Goal: Task Accomplishment & Management: Complete application form

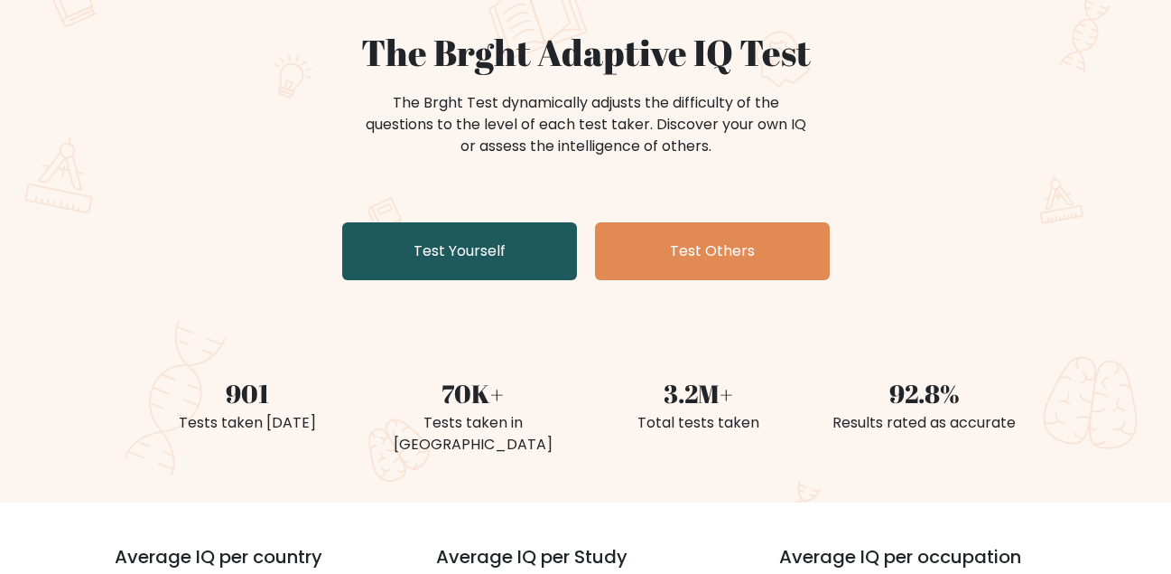
scroll to position [126, 0]
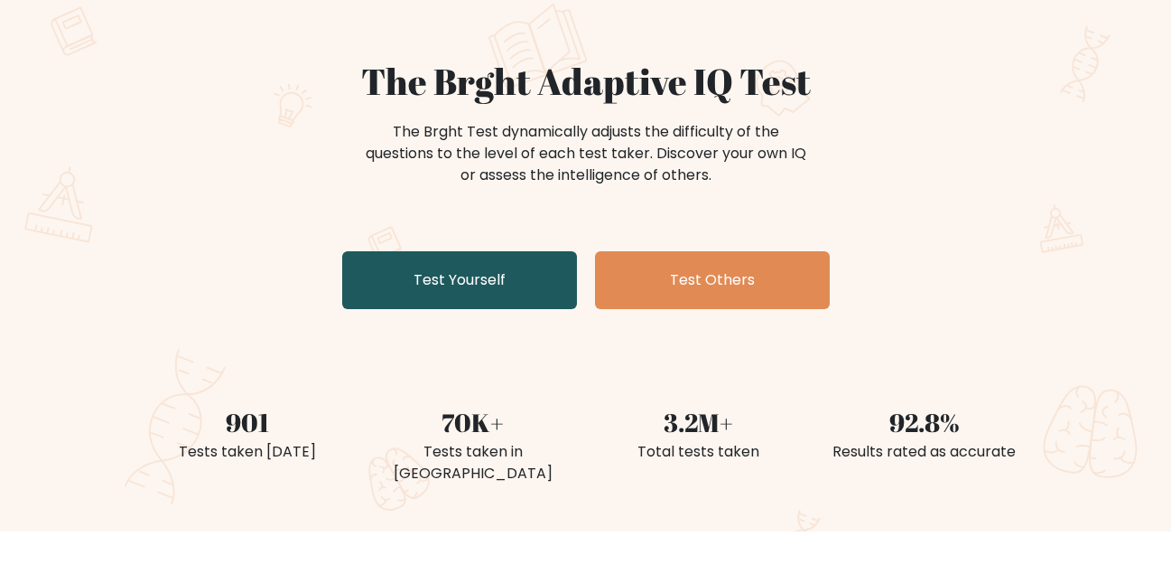
click at [471, 251] on link "Test Yourself" at bounding box center [459, 280] width 235 height 58
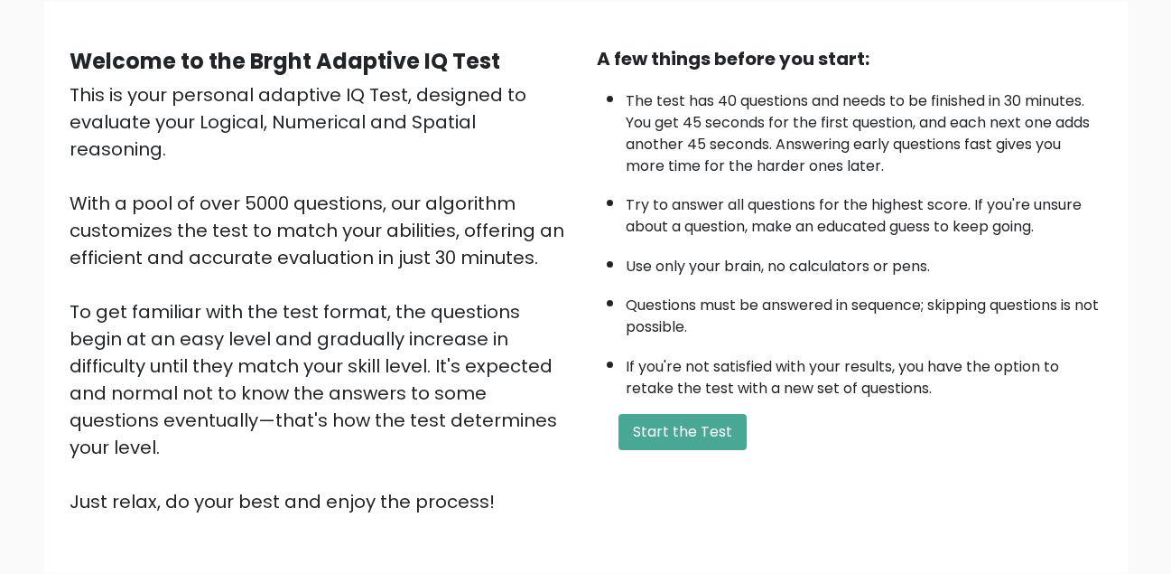
scroll to position [145, 0]
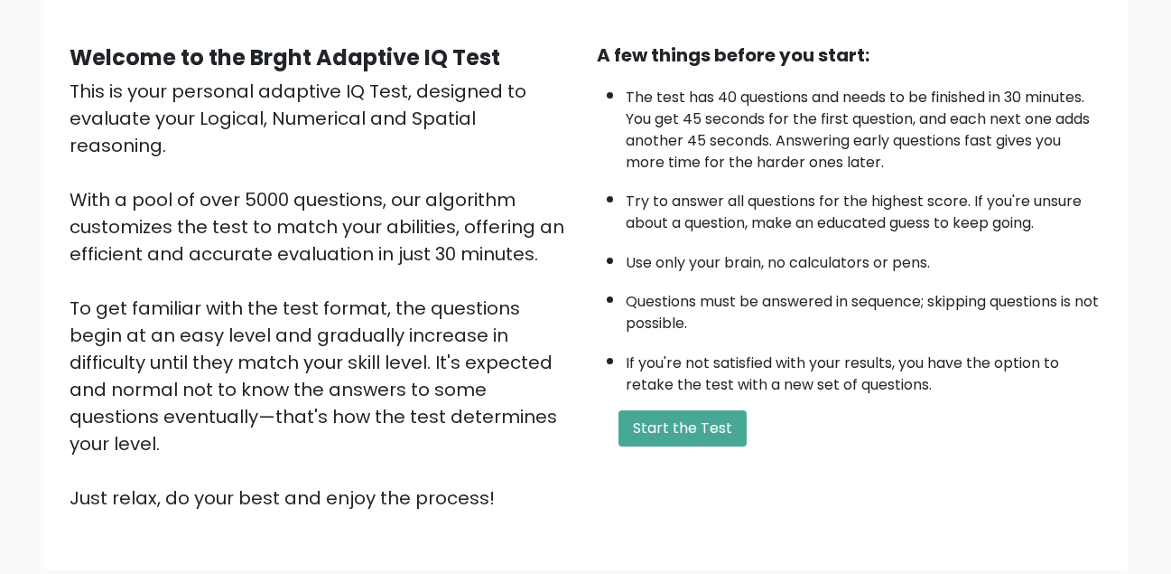
click at [741, 357] on li "If you're not satisfied with your results, you have the option to retake the te…" at bounding box center [864, 369] width 477 height 52
click at [711, 430] on button "Start the Test" at bounding box center [683, 428] width 128 height 36
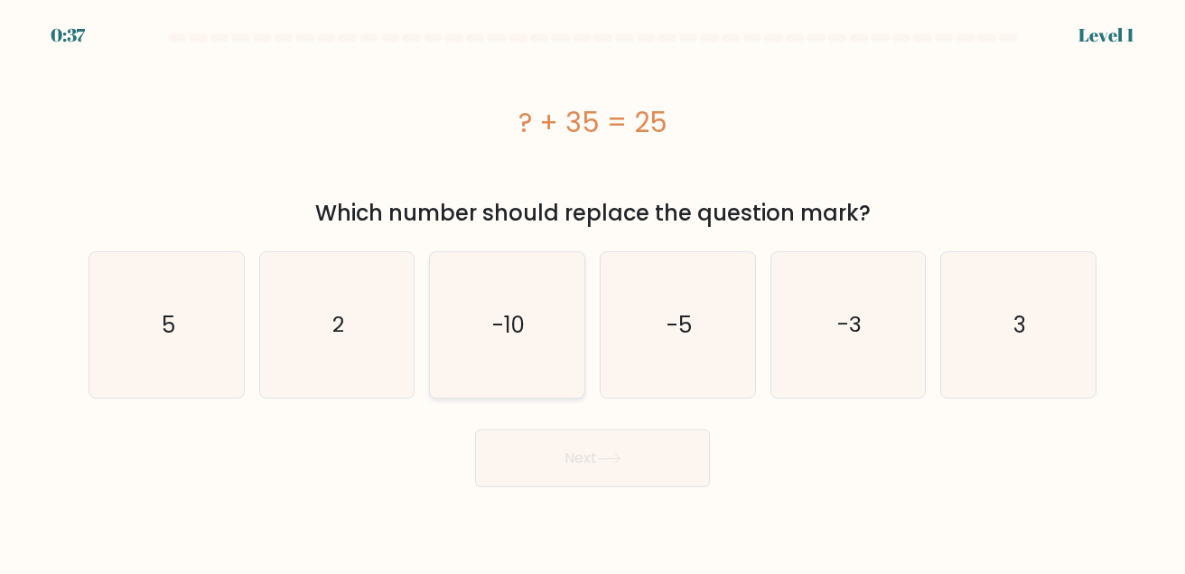
click at [452, 314] on icon "-10" at bounding box center [506, 324] width 145 height 145
click at [592, 292] on input "c. -10" at bounding box center [592, 289] width 1 height 5
radio input "true"
click at [581, 461] on button "Next" at bounding box center [592, 458] width 235 height 58
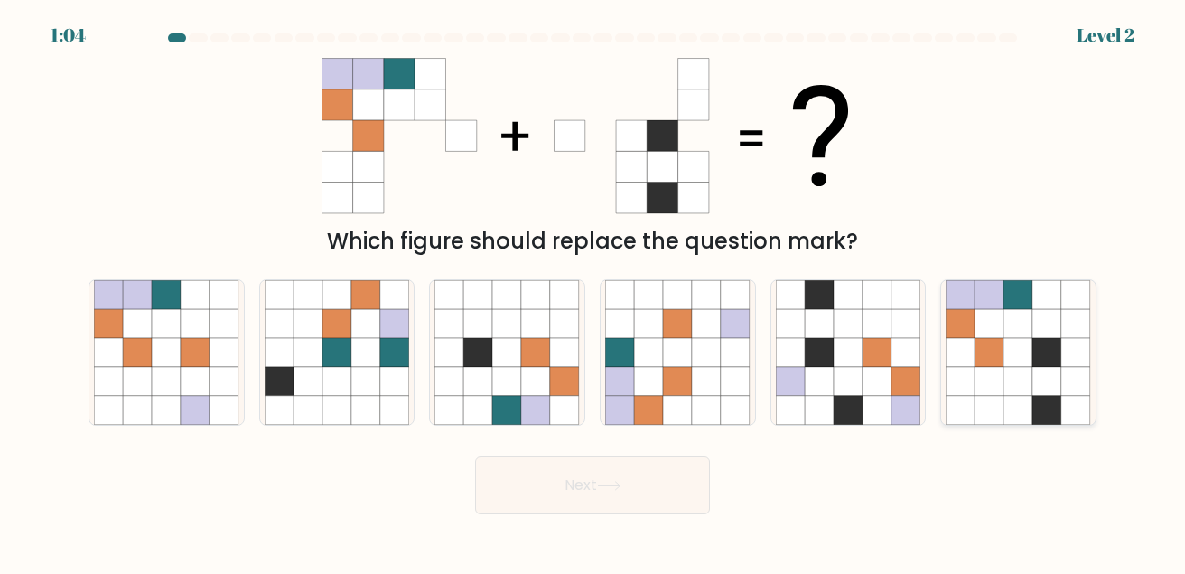
click at [999, 366] on icon at bounding box center [989, 352] width 29 height 29
click at [593, 292] on input "f." at bounding box center [592, 289] width 1 height 5
radio input "true"
click at [668, 473] on button "Next" at bounding box center [592, 485] width 235 height 58
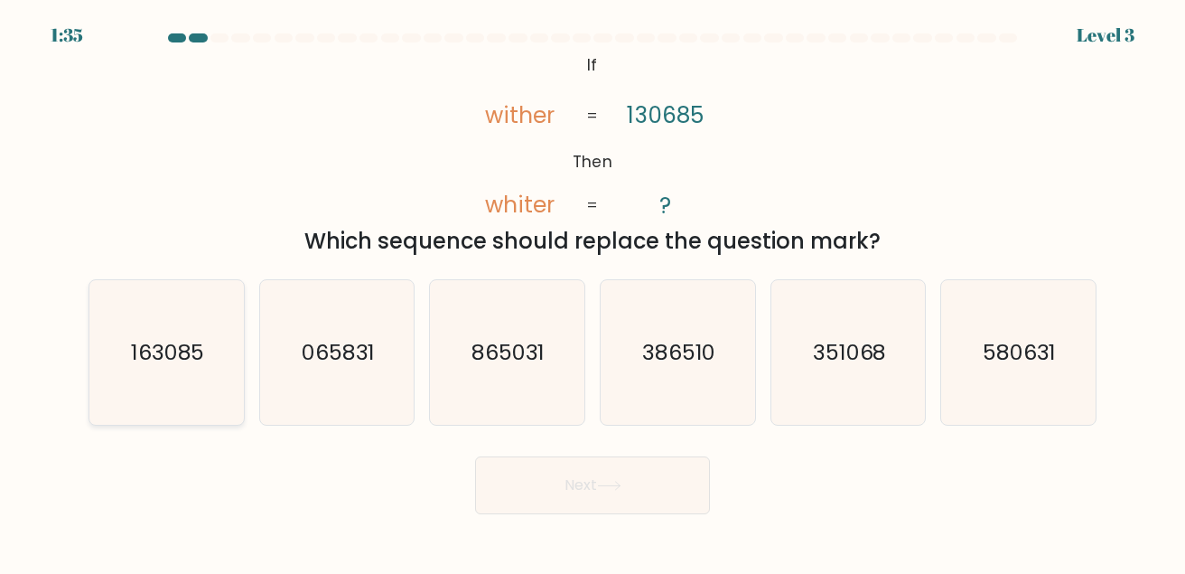
click at [229, 328] on icon "163085" at bounding box center [166, 352] width 145 height 145
click at [592, 292] on input "a. 163085" at bounding box center [592, 289] width 1 height 5
radio input "true"
click at [571, 503] on button "Next" at bounding box center [592, 485] width 235 height 58
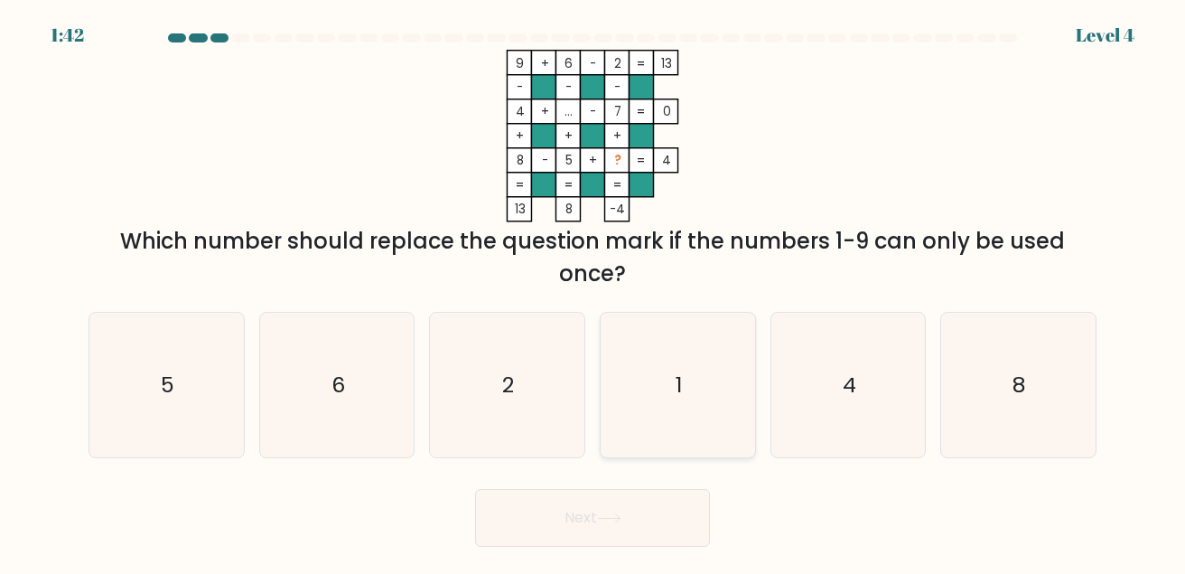
click at [675, 401] on icon "1" at bounding box center [677, 384] width 145 height 145
click at [593, 292] on input "d. 1" at bounding box center [592, 289] width 1 height 5
radio input "true"
click at [588, 512] on button "Next" at bounding box center [592, 518] width 235 height 58
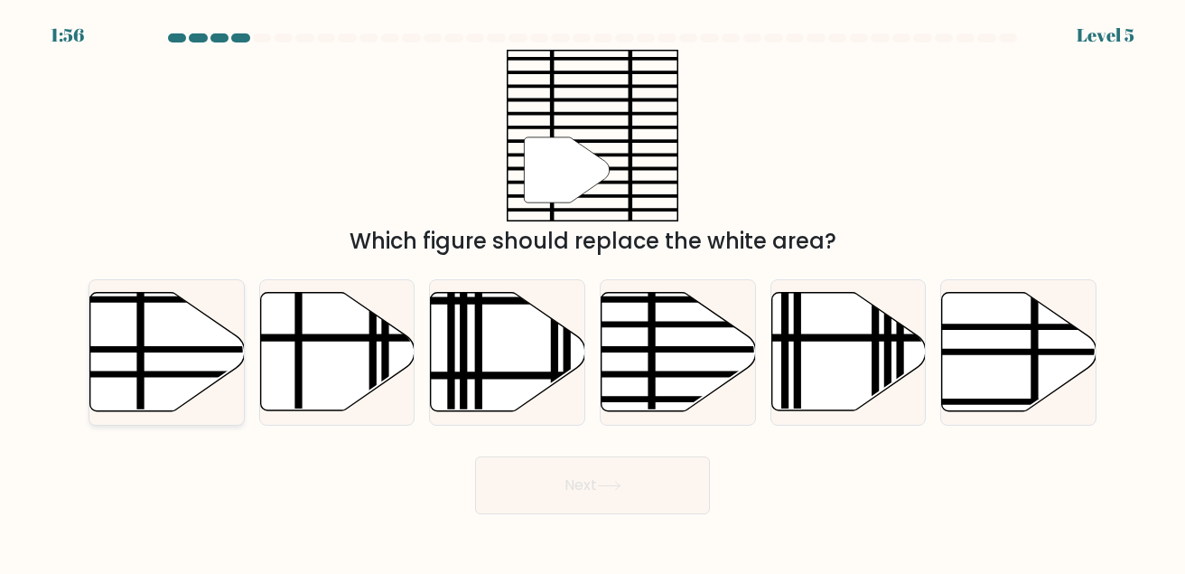
click at [106, 296] on icon at bounding box center [167, 352] width 154 height 118
click at [592, 292] on input "a." at bounding box center [592, 289] width 1 height 5
radio input "true"
click at [529, 506] on button "Next" at bounding box center [592, 485] width 235 height 58
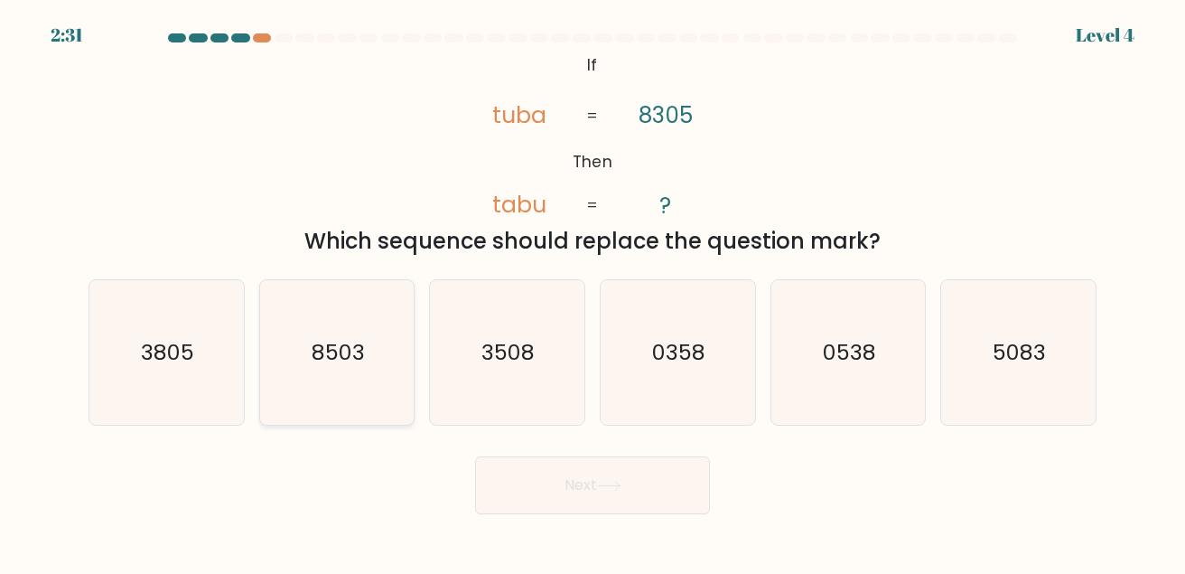
click at [374, 350] on icon "8503" at bounding box center [337, 352] width 145 height 145
click at [592, 292] on input "b. 8503" at bounding box center [592, 289] width 1 height 5
radio input "true"
click at [552, 506] on button "Next" at bounding box center [592, 485] width 235 height 58
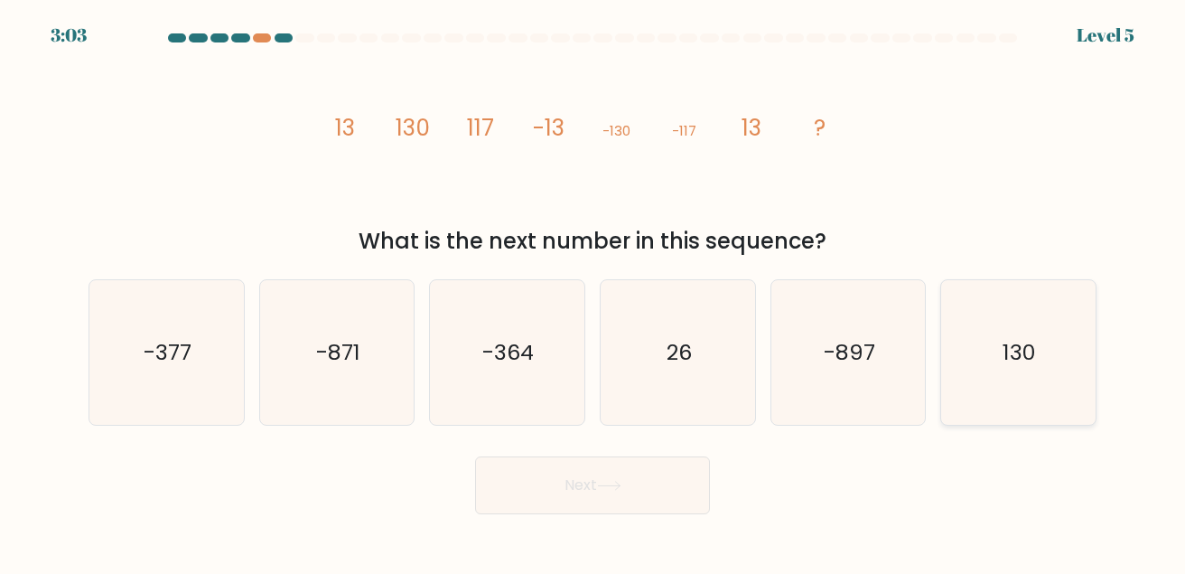
click at [988, 348] on icon "130" at bounding box center [1018, 352] width 145 height 145
click at [593, 292] on input "f. 130" at bounding box center [592, 289] width 1 height 5
radio input "true"
click at [575, 487] on button "Next" at bounding box center [592, 485] width 235 height 58
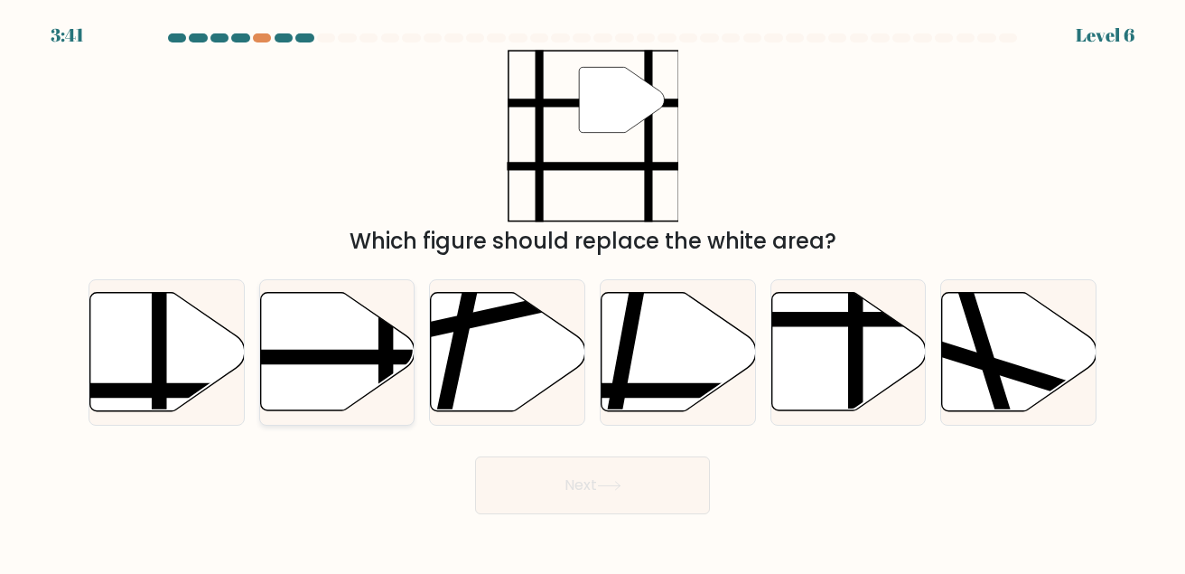
click at [347, 340] on icon at bounding box center [337, 352] width 154 height 118
click at [592, 292] on input "b." at bounding box center [592, 289] width 1 height 5
radio input "true"
click at [564, 496] on button "Next" at bounding box center [592, 485] width 235 height 58
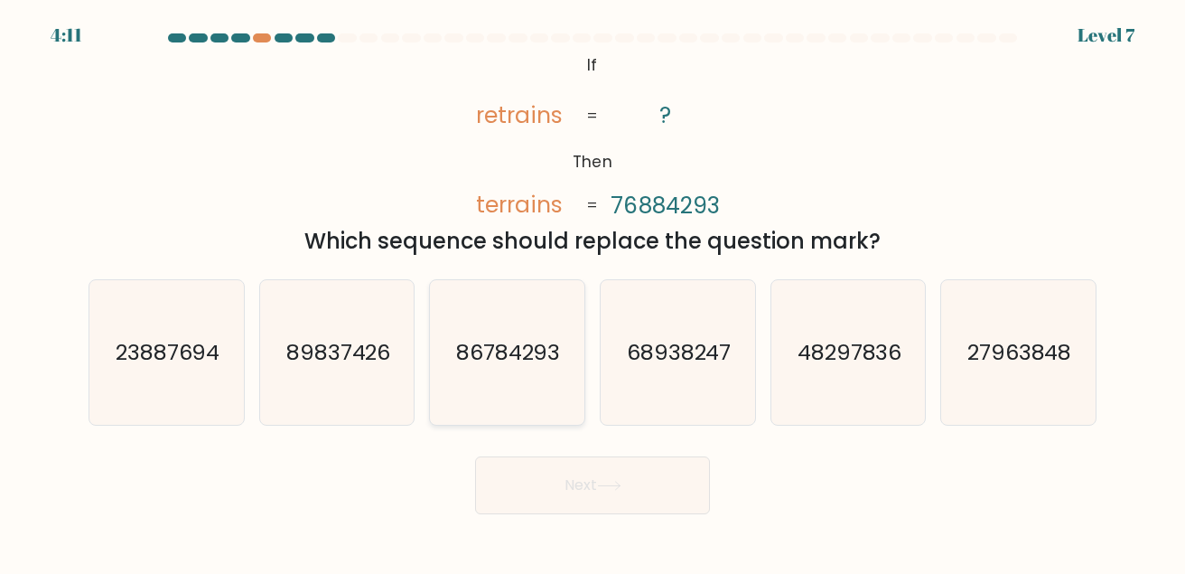
click at [493, 331] on icon "86784293" at bounding box center [506, 352] width 145 height 145
click at [592, 292] on input "c. 86784293" at bounding box center [592, 289] width 1 height 5
radio input "true"
click at [569, 480] on button "Next" at bounding box center [592, 485] width 235 height 58
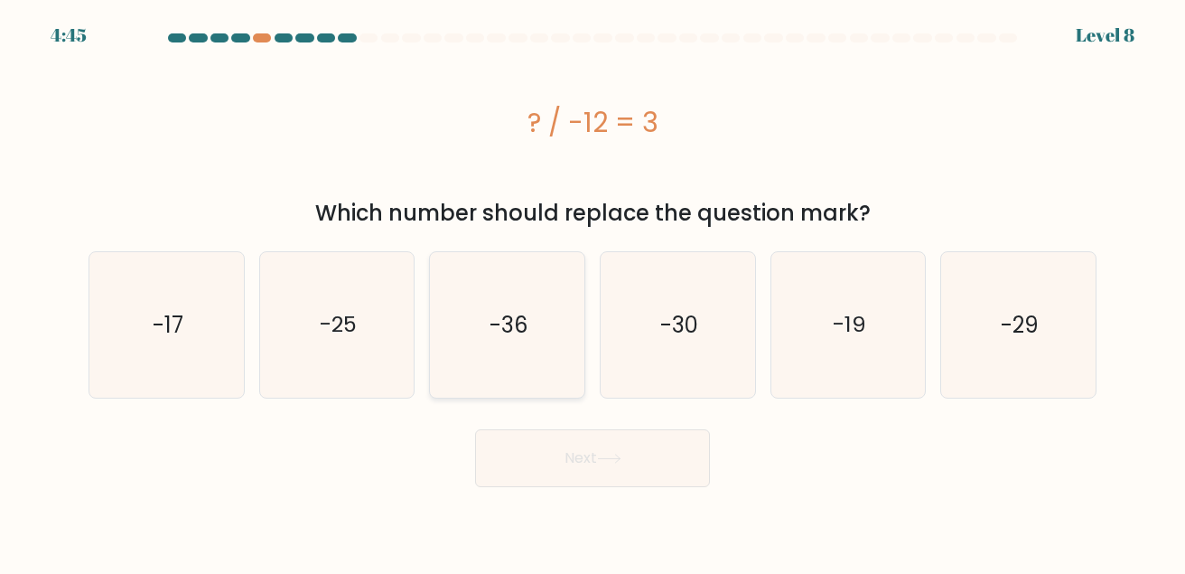
click at [536, 366] on icon "-36" at bounding box center [506, 324] width 145 height 145
click at [592, 292] on input "c. -36" at bounding box center [592, 289] width 1 height 5
radio input "true"
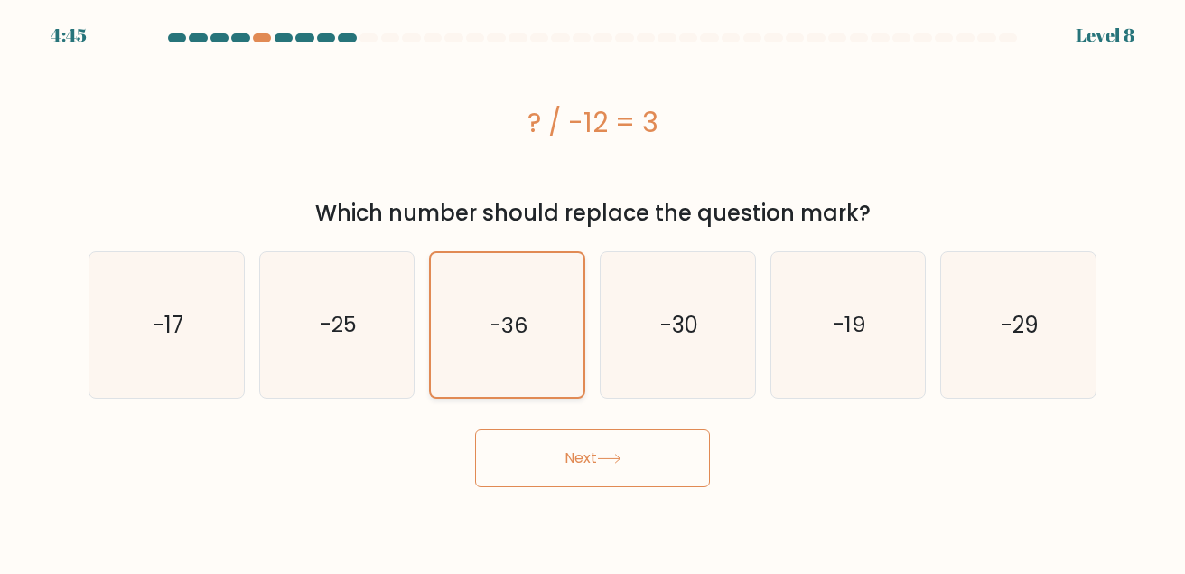
click at [536, 366] on icon "-36" at bounding box center [507, 325] width 144 height 144
click at [592, 292] on input "c. -36" at bounding box center [592, 289] width 1 height 5
click at [592, 441] on button "Next" at bounding box center [592, 458] width 235 height 58
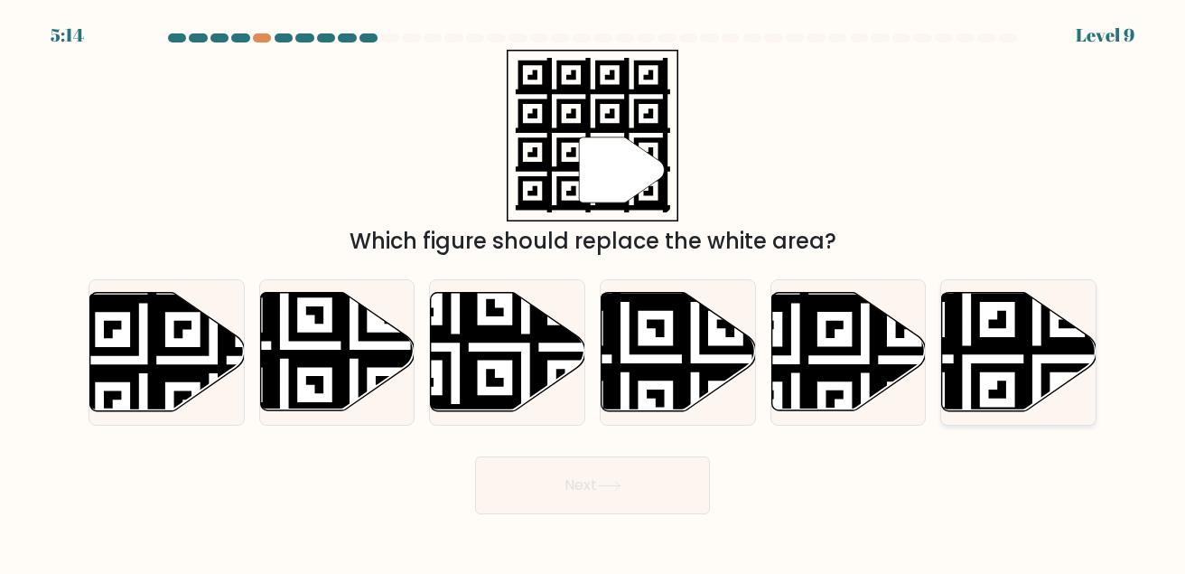
click at [1032, 350] on icon at bounding box center [967, 289] width 280 height 280
click at [593, 292] on input "f." at bounding box center [592, 289] width 1 height 5
radio input "true"
click at [692, 493] on button "Next" at bounding box center [592, 485] width 235 height 58
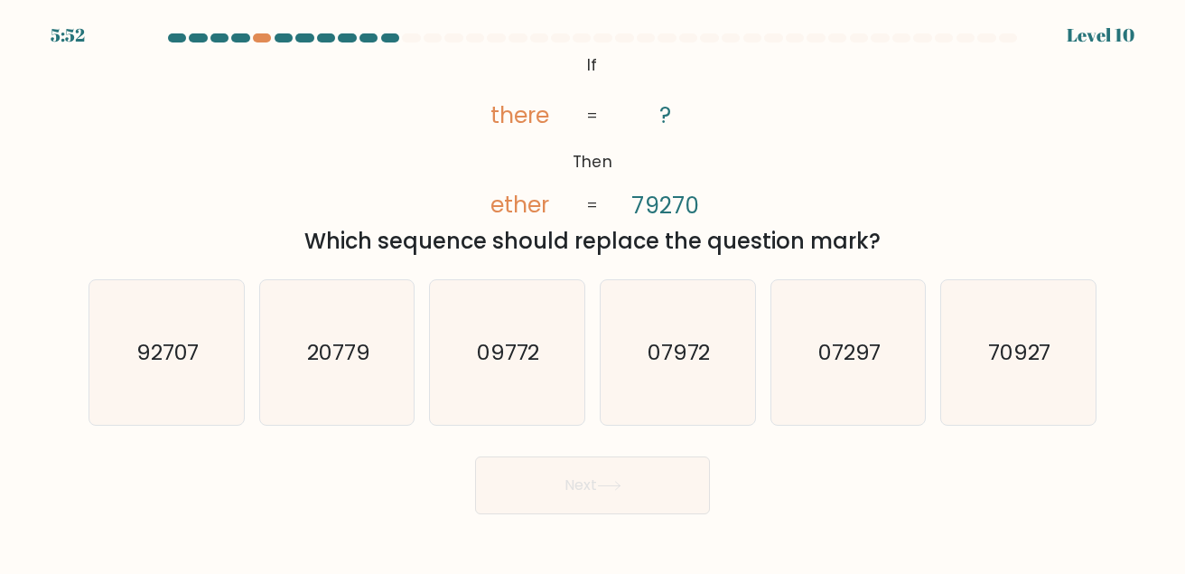
click at [54, 378] on form "If ?" at bounding box center [592, 273] width 1185 height 480
click at [125, 356] on icon "92707" at bounding box center [166, 352] width 145 height 145
click at [592, 292] on input "a. 92707" at bounding box center [592, 289] width 1 height 5
radio input "true"
click at [491, 493] on button "Next" at bounding box center [592, 485] width 235 height 58
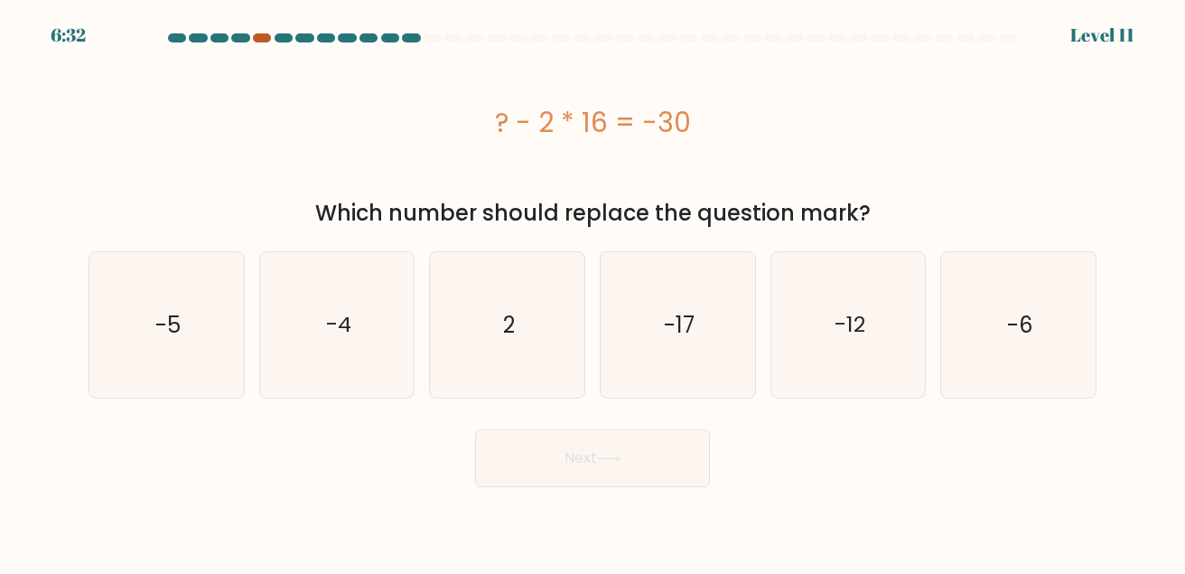
click at [266, 41] on div at bounding box center [262, 37] width 18 height 9
click at [542, 362] on icon "2" at bounding box center [506, 324] width 145 height 145
click at [592, 292] on input "c. 2" at bounding box center [592, 289] width 1 height 5
radio input "true"
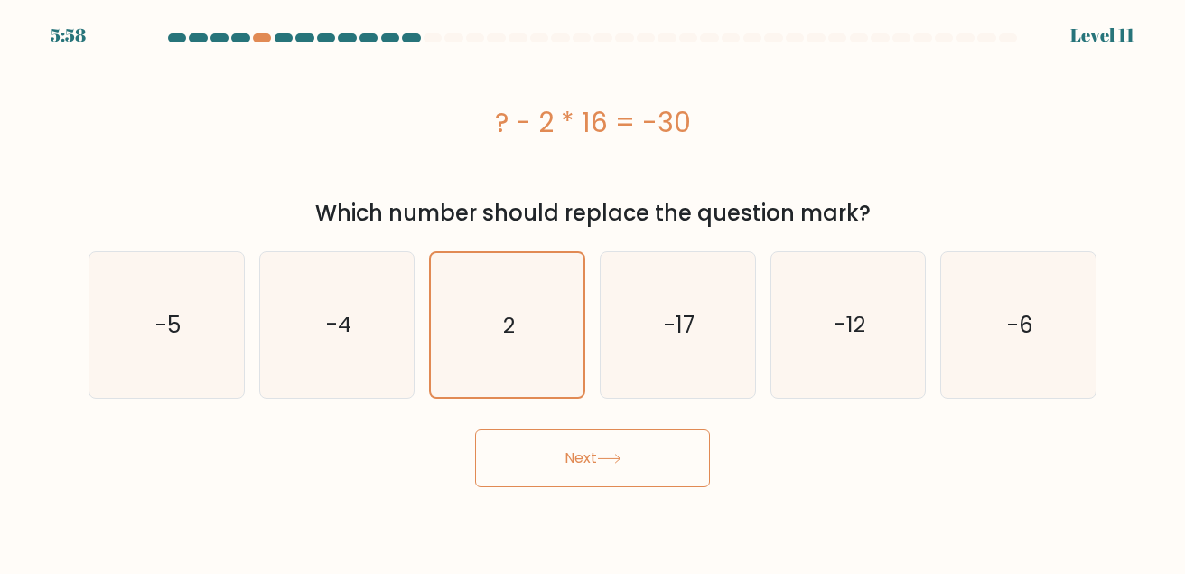
click at [576, 489] on body "5:58 Level 11 2" at bounding box center [592, 287] width 1185 height 574
click at [588, 459] on button "Next" at bounding box center [592, 458] width 235 height 58
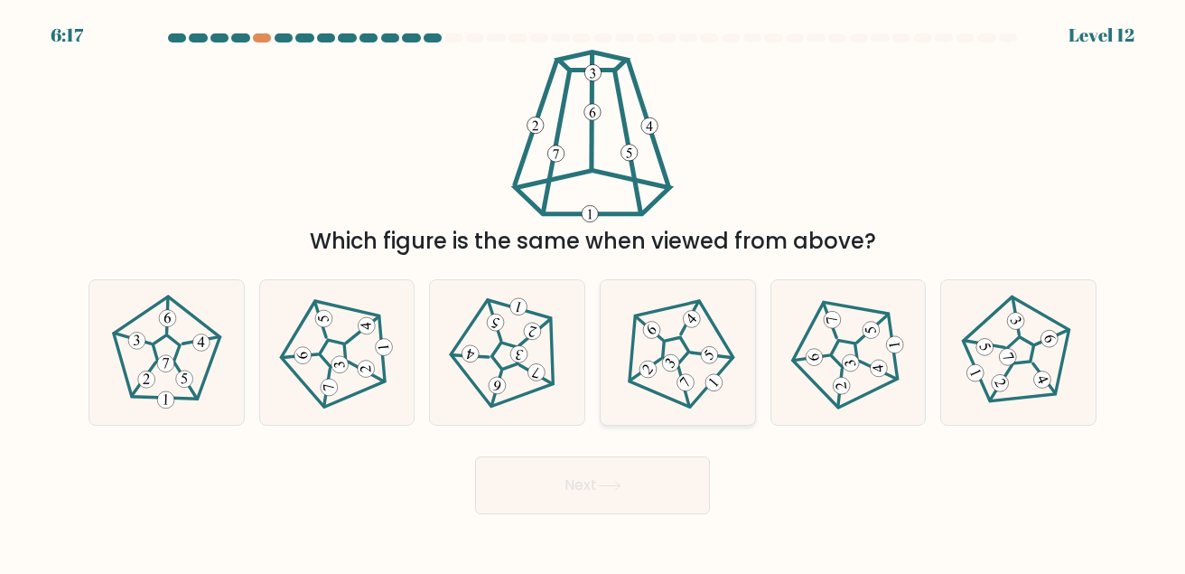
click at [688, 367] on icon at bounding box center [678, 352] width 117 height 117
click at [593, 292] on input "d." at bounding box center [592, 289] width 1 height 5
radio input "true"
click at [634, 497] on button "Next" at bounding box center [592, 485] width 235 height 58
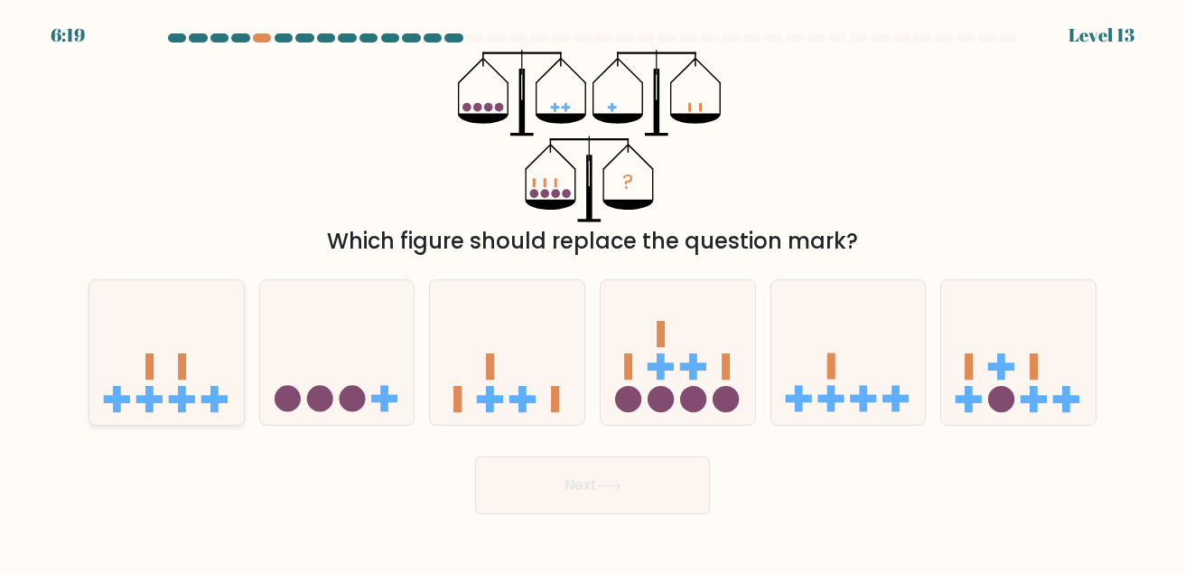
click at [169, 382] on icon at bounding box center [166, 351] width 154 height 127
click at [592, 292] on input "a." at bounding box center [592, 289] width 1 height 5
radio input "true"
click at [504, 466] on button "Next" at bounding box center [592, 485] width 235 height 58
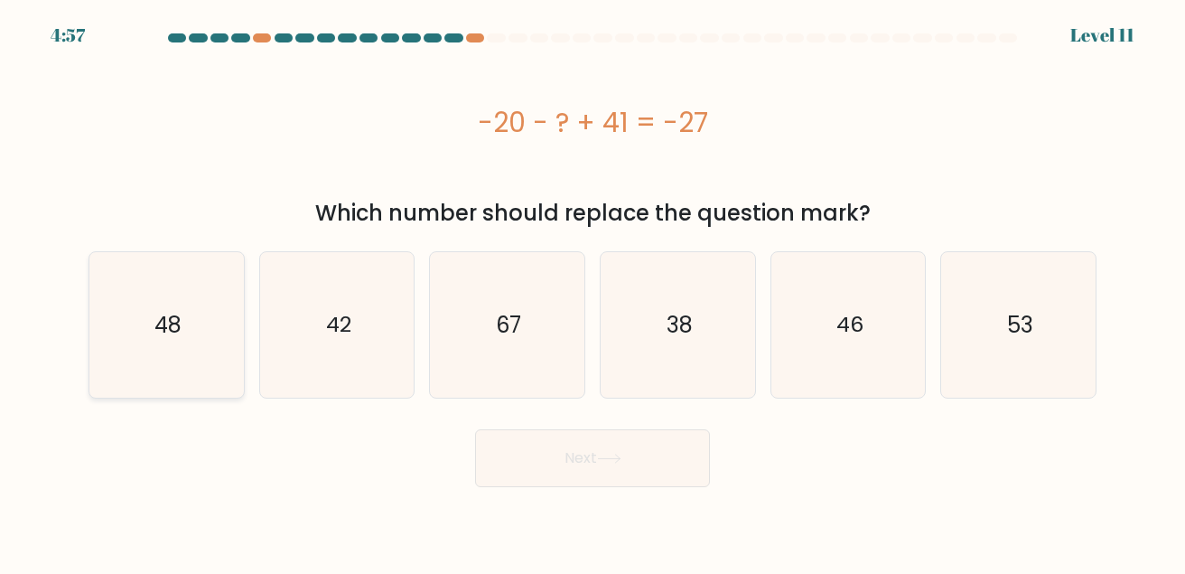
click at [103, 306] on icon "48" at bounding box center [166, 324] width 145 height 145
click at [592, 292] on input "a. 48" at bounding box center [592, 289] width 1 height 5
radio input "true"
click at [508, 463] on button "Next" at bounding box center [592, 458] width 235 height 58
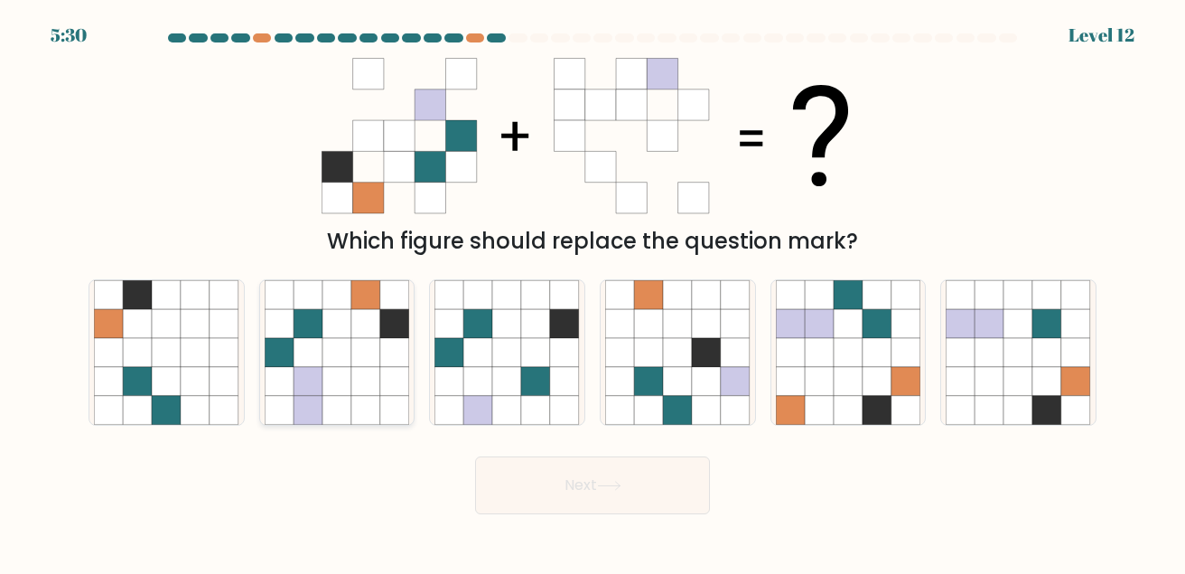
click at [289, 383] on icon at bounding box center [279, 381] width 29 height 29
click at [592, 292] on input "b." at bounding box center [592, 289] width 1 height 5
radio input "true"
click at [530, 501] on button "Next" at bounding box center [592, 485] width 235 height 58
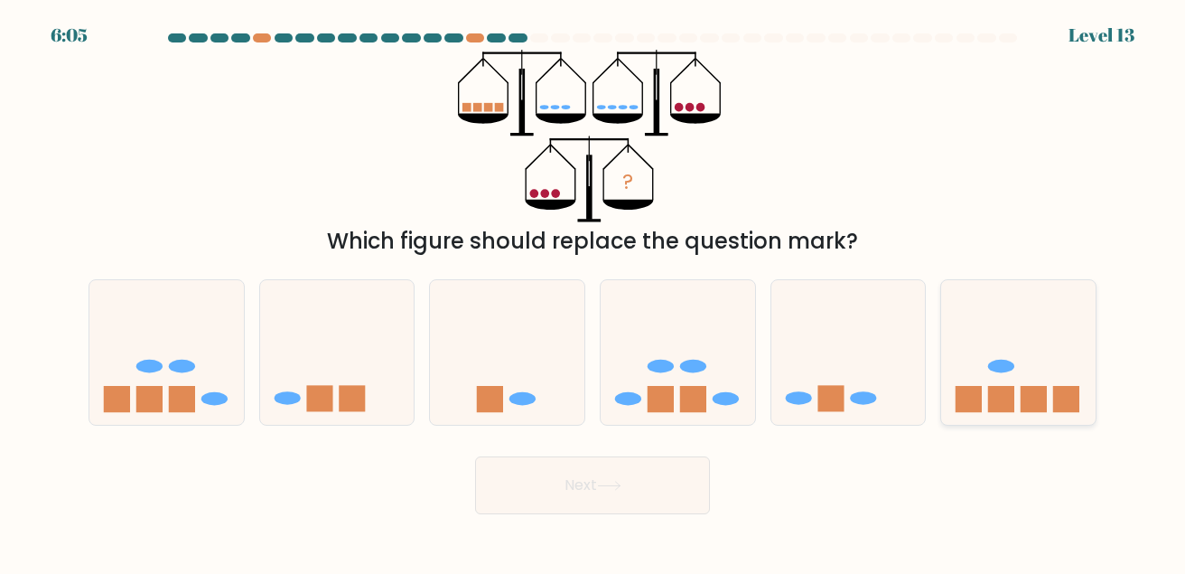
click at [942, 366] on icon at bounding box center [1018, 351] width 154 height 127
click at [593, 292] on input "f." at bounding box center [592, 289] width 1 height 5
radio input "true"
click at [552, 487] on button "Next" at bounding box center [592, 485] width 235 height 58
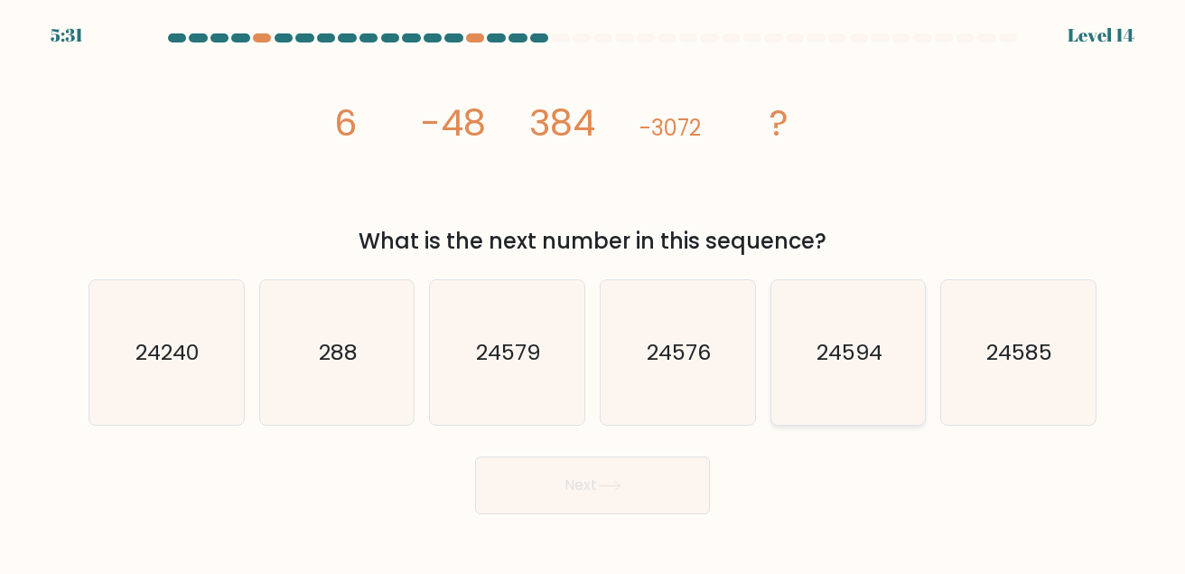
click at [865, 372] on icon "24594" at bounding box center [848, 352] width 145 height 145
click at [593, 292] on input "e. 24594" at bounding box center [592, 289] width 1 height 5
radio input "true"
click at [596, 488] on button "Next" at bounding box center [592, 485] width 235 height 58
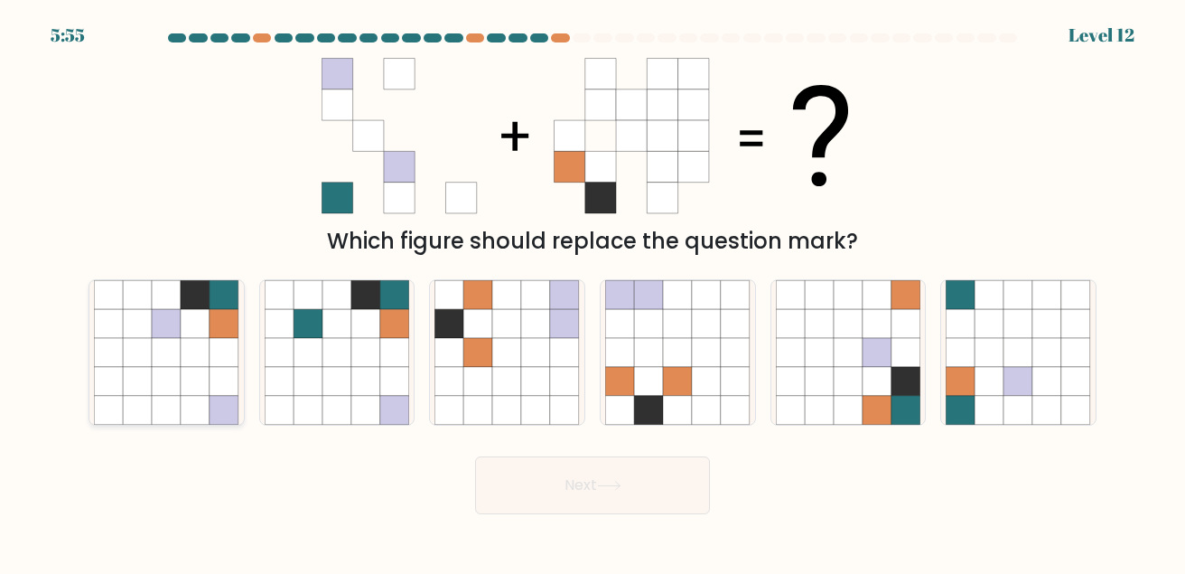
click at [112, 316] on icon at bounding box center [108, 323] width 29 height 29
click at [592, 292] on input "a." at bounding box center [592, 289] width 1 height 5
radio input "true"
click at [611, 485] on icon at bounding box center [609, 485] width 24 height 10
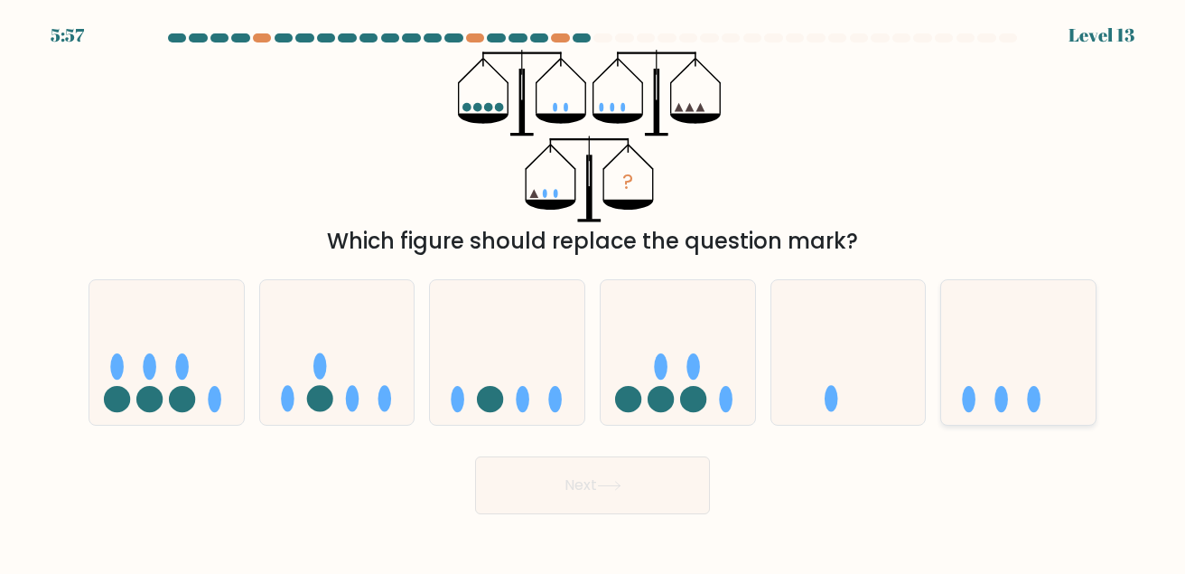
click at [996, 388] on icon at bounding box center [1018, 351] width 154 height 127
click at [593, 292] on input "f." at bounding box center [592, 289] width 1 height 5
radio input "true"
click at [573, 479] on button "Next" at bounding box center [592, 485] width 235 height 58
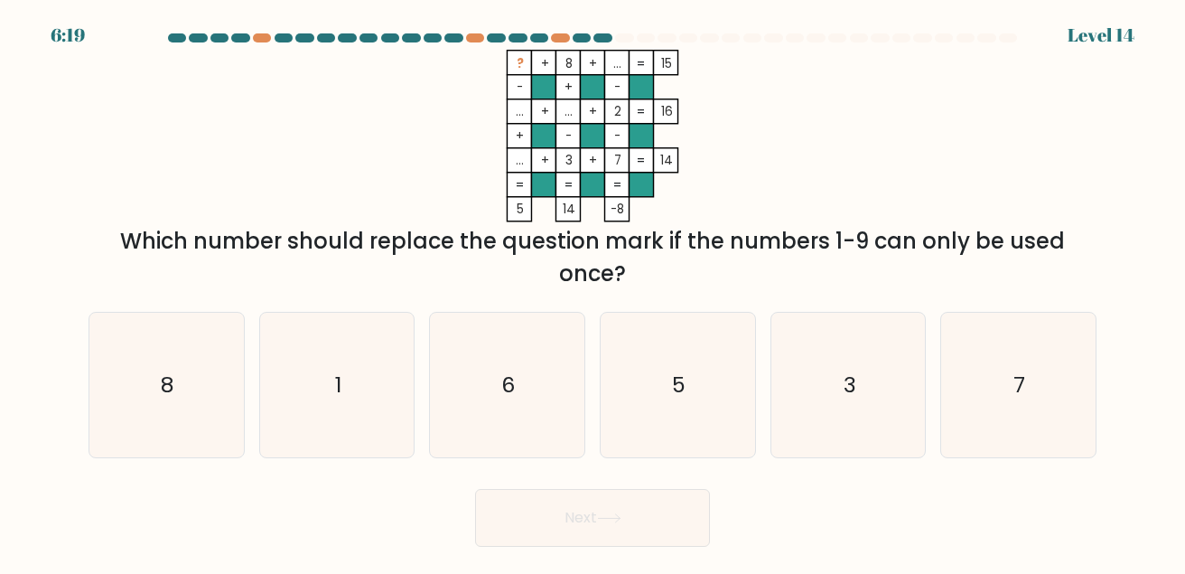
click at [573, 479] on form at bounding box center [592, 289] width 1185 height 513
click at [490, 334] on icon "6" at bounding box center [506, 384] width 145 height 145
click at [592, 292] on input "c. 6" at bounding box center [592, 289] width 1 height 5
radio input "true"
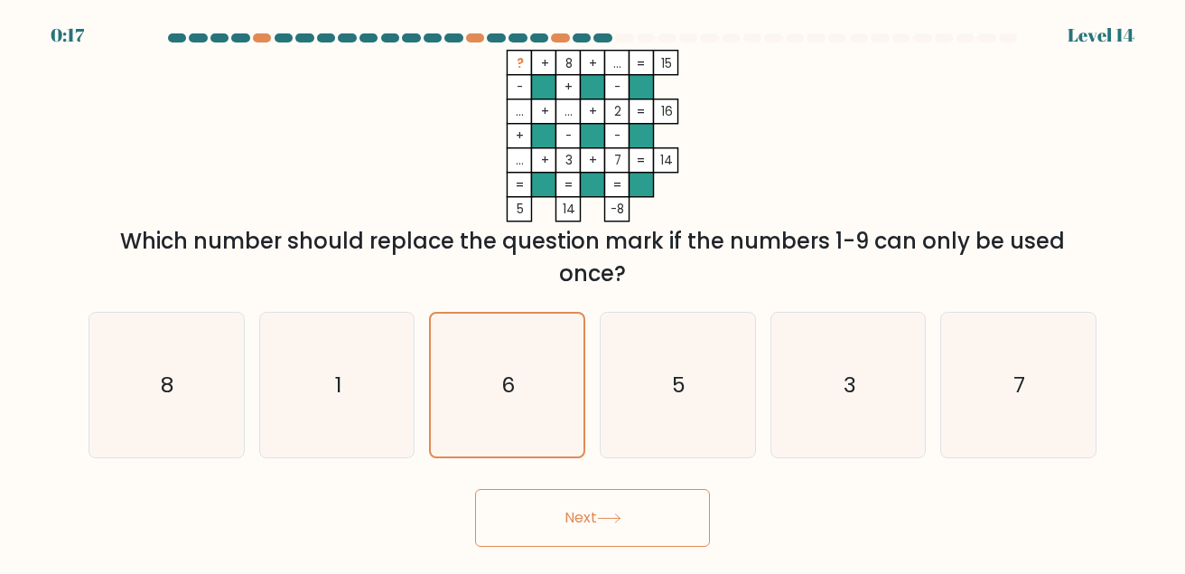
click at [597, 547] on body "0:17 Level 14" at bounding box center [592, 287] width 1185 height 574
click at [604, 538] on button "Next" at bounding box center [592, 518] width 235 height 58
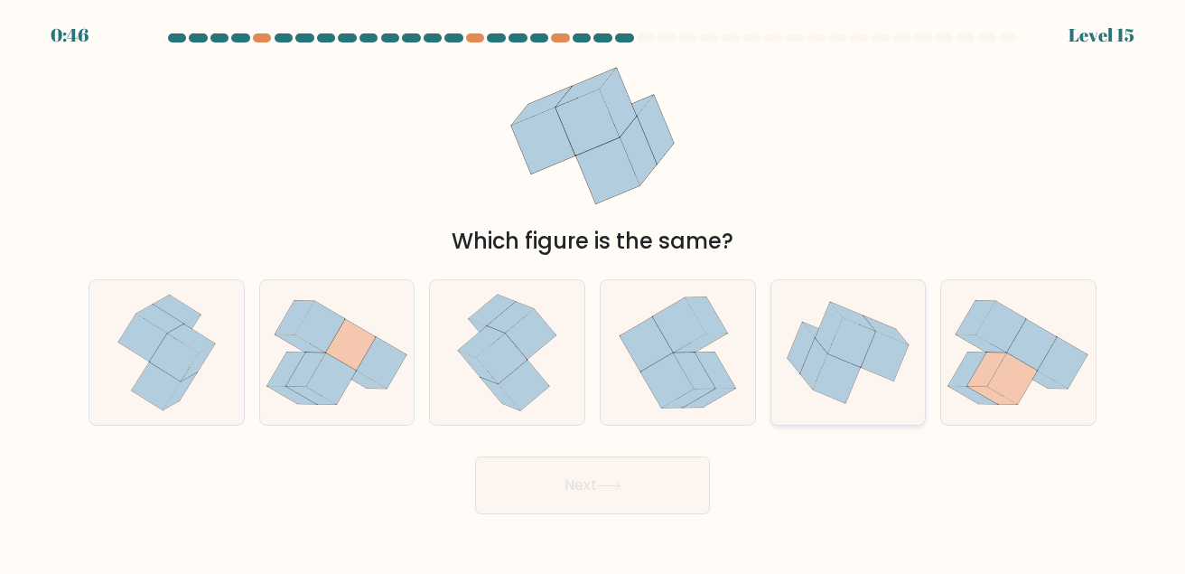
click at [819, 354] on icon at bounding box center [813, 363] width 27 height 51
click at [593, 292] on input "e." at bounding box center [592, 289] width 1 height 5
radio input "true"
click at [523, 372] on icon at bounding box center [524, 385] width 51 height 51
click at [592, 292] on input "c." at bounding box center [592, 289] width 1 height 5
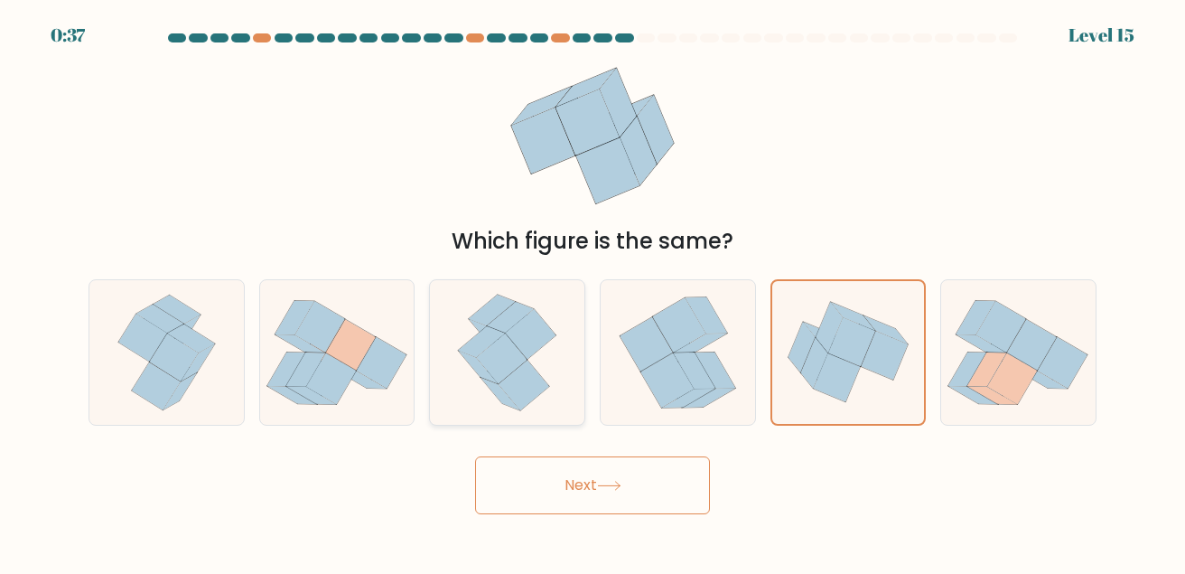
radio input "true"
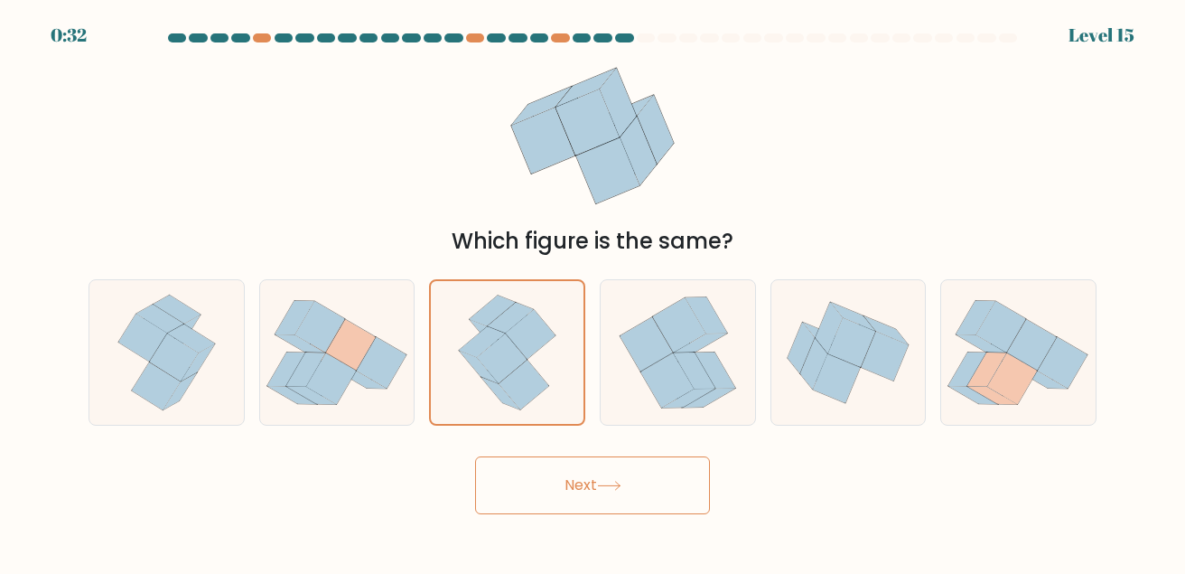
click at [593, 491] on button "Next" at bounding box center [592, 485] width 235 height 58
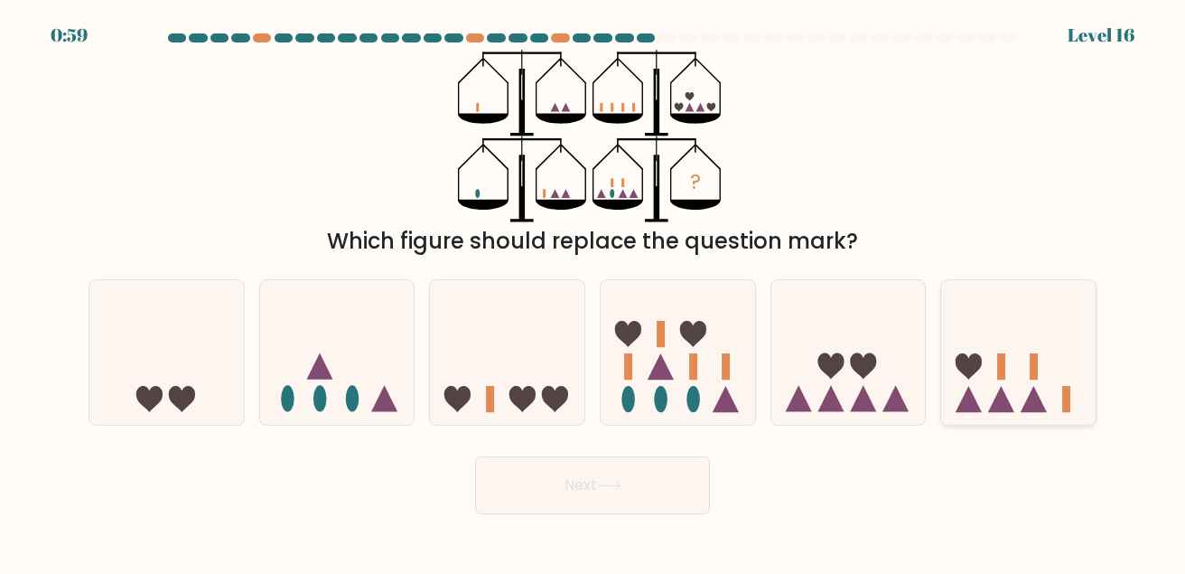
click at [963, 352] on icon at bounding box center [1018, 351] width 154 height 127
click at [593, 292] on input "f." at bounding box center [592, 289] width 1 height 5
radio input "true"
click at [634, 506] on button "Next" at bounding box center [592, 485] width 235 height 58
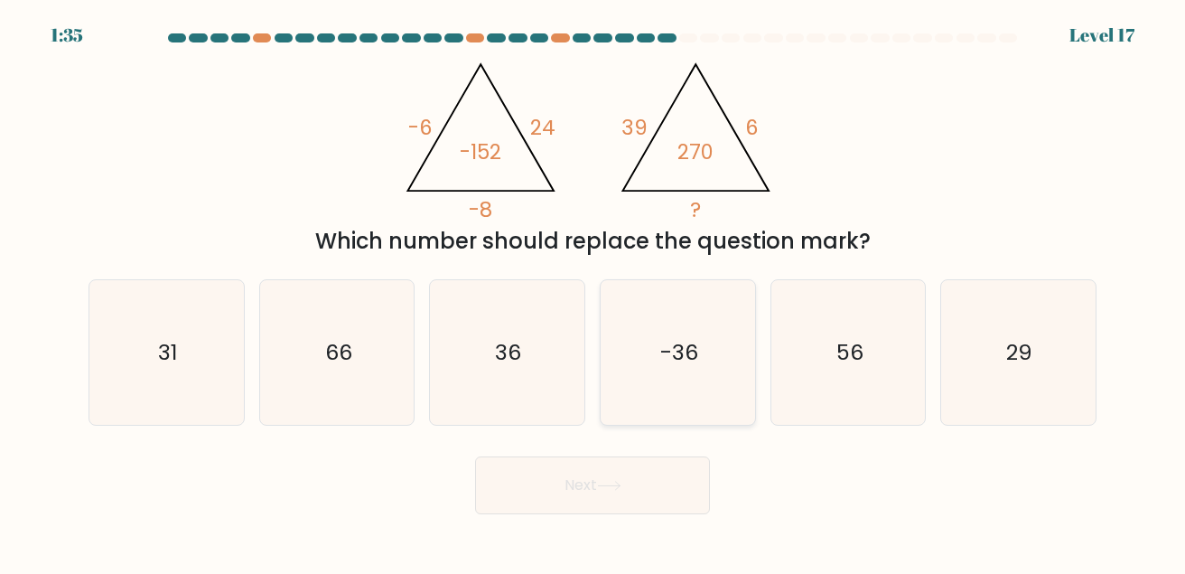
click at [630, 360] on icon "-36" at bounding box center [677, 352] width 145 height 145
click at [593, 292] on input "d. -36" at bounding box center [592, 289] width 1 height 5
radio input "true"
click at [574, 490] on button "Next" at bounding box center [592, 485] width 235 height 58
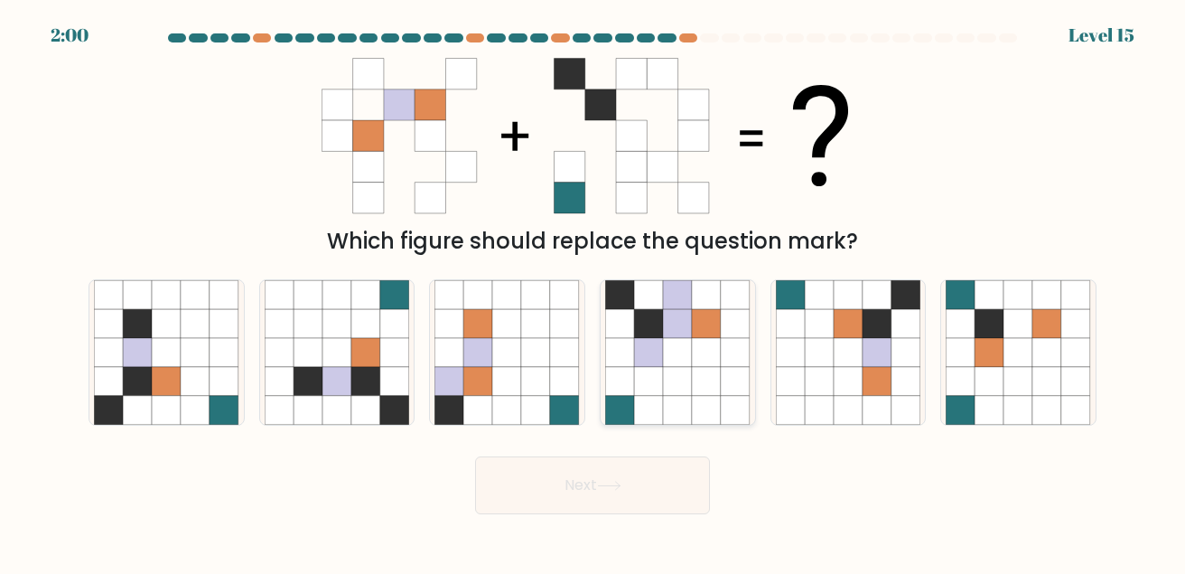
click at [663, 331] on icon at bounding box center [648, 323] width 29 height 29
click at [593, 292] on input "d." at bounding box center [592, 289] width 1 height 5
radio input "true"
click at [777, 257] on form at bounding box center [592, 273] width 1185 height 480
click at [816, 319] on icon at bounding box center [819, 323] width 29 height 29
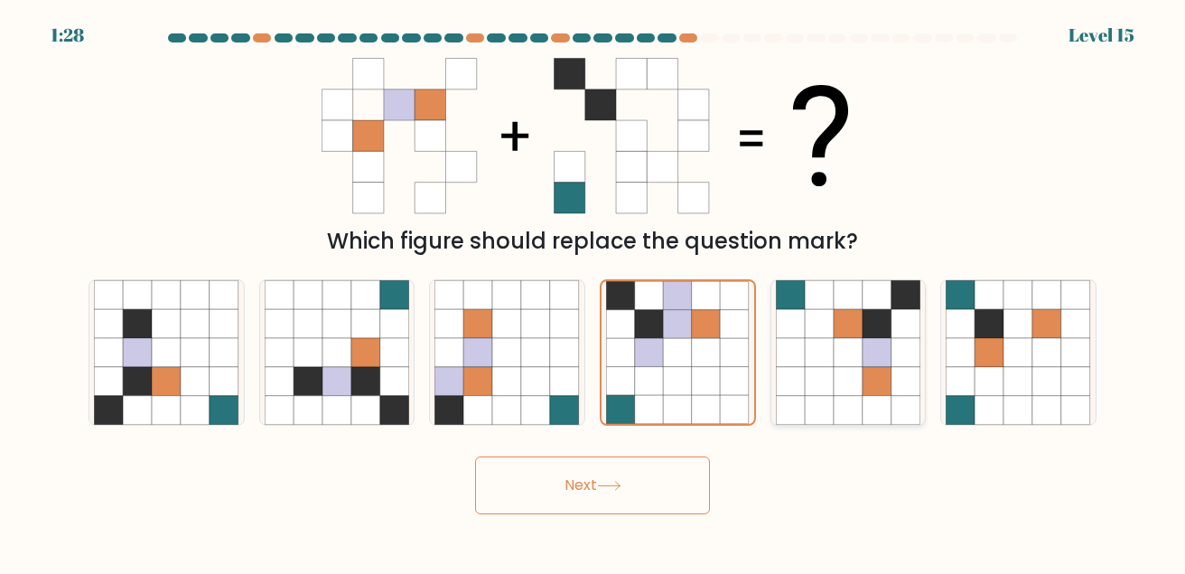
click at [593, 292] on input "e." at bounding box center [592, 289] width 1 height 5
radio input "true"
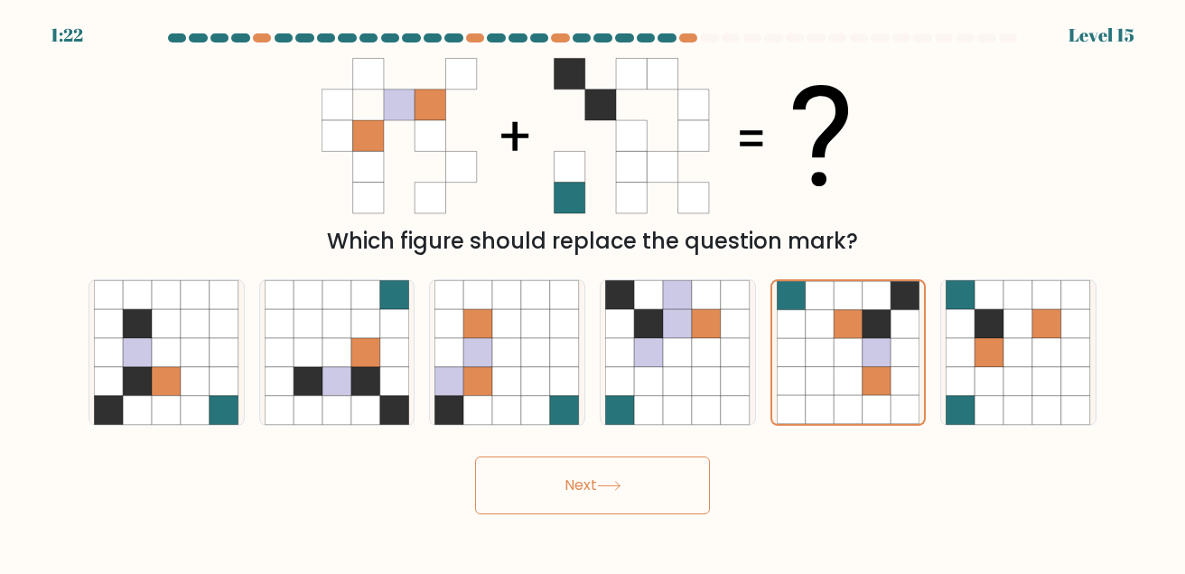
click at [637, 480] on button "Next" at bounding box center [592, 485] width 235 height 58
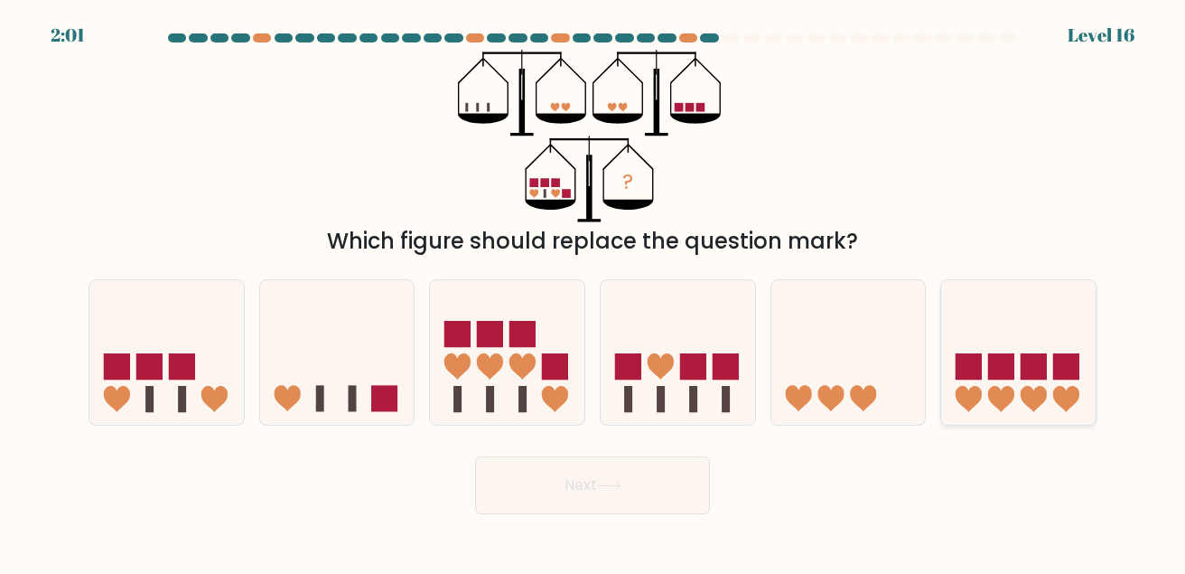
click at [1005, 368] on rect at bounding box center [1001, 366] width 26 height 26
click at [593, 292] on input "f." at bounding box center [592, 289] width 1 height 5
radio input "true"
drag, startPoint x: 638, startPoint y: 385, endPoint x: 538, endPoint y: 464, distance: 127.2
click at [538, 464] on form at bounding box center [592, 273] width 1185 height 480
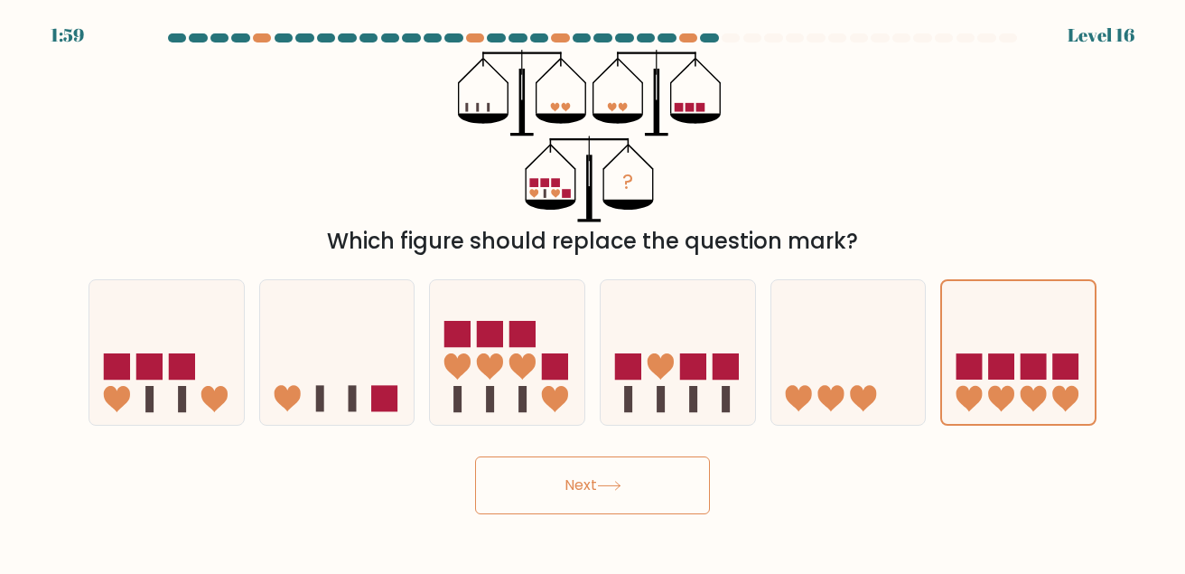
click at [538, 464] on button "Next" at bounding box center [592, 485] width 235 height 58
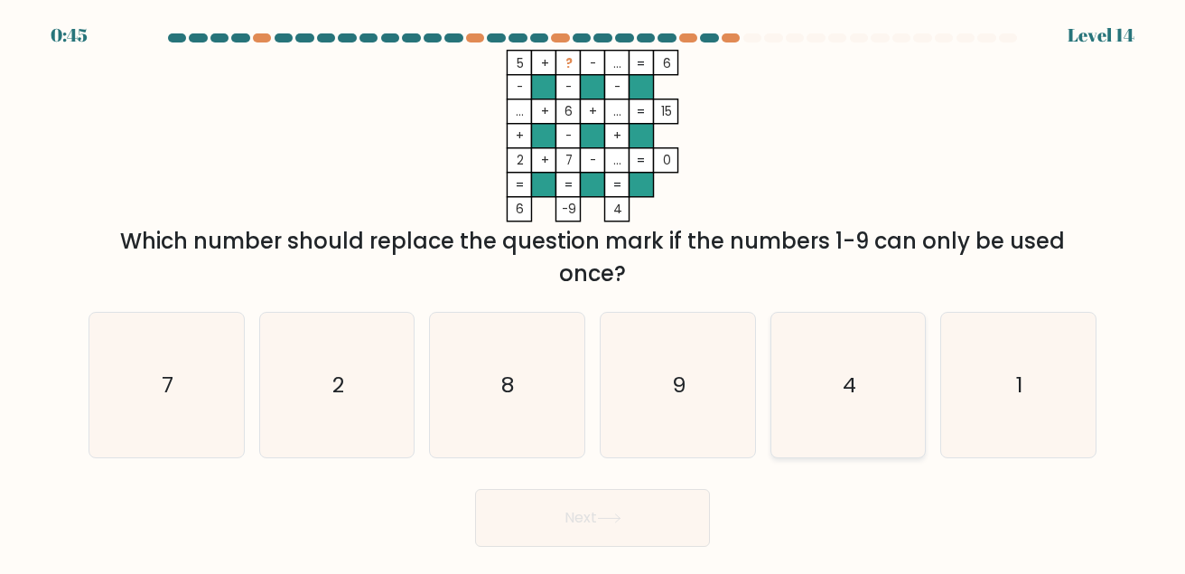
click at [849, 332] on icon "4" at bounding box center [848, 384] width 145 height 145
click at [593, 292] on input "e. 4" at bounding box center [592, 289] width 1 height 5
radio input "true"
click at [648, 504] on button "Next" at bounding box center [592, 518] width 235 height 58
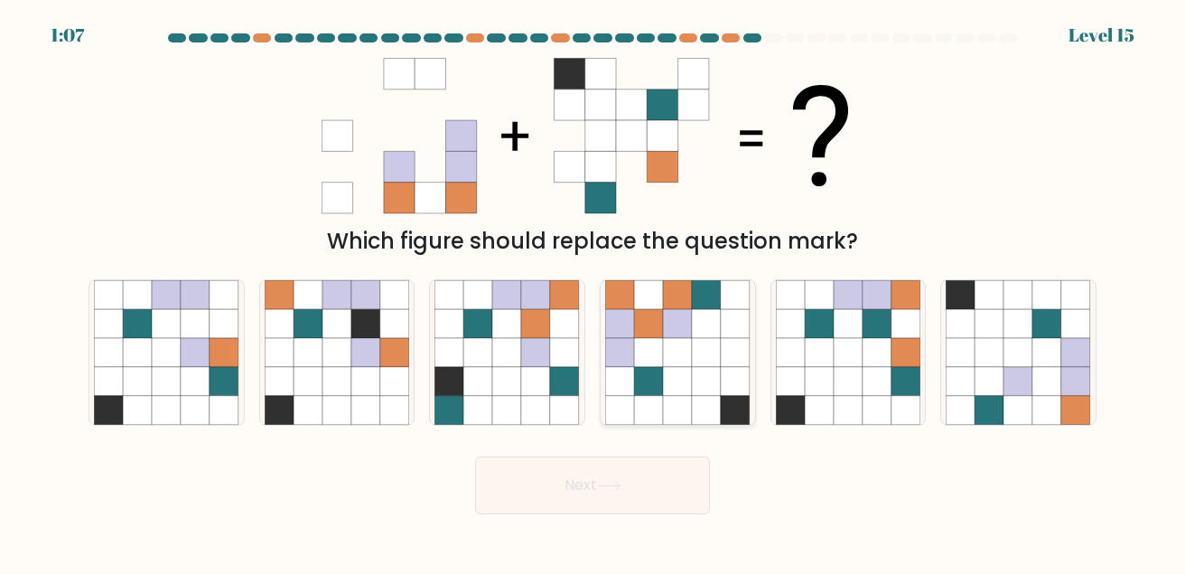
click at [698, 382] on icon at bounding box center [706, 381] width 29 height 29
click at [593, 292] on input "d." at bounding box center [592, 289] width 1 height 5
radio input "true"
click at [588, 443] on form at bounding box center [592, 273] width 1185 height 480
click at [566, 480] on button "Next" at bounding box center [592, 485] width 235 height 58
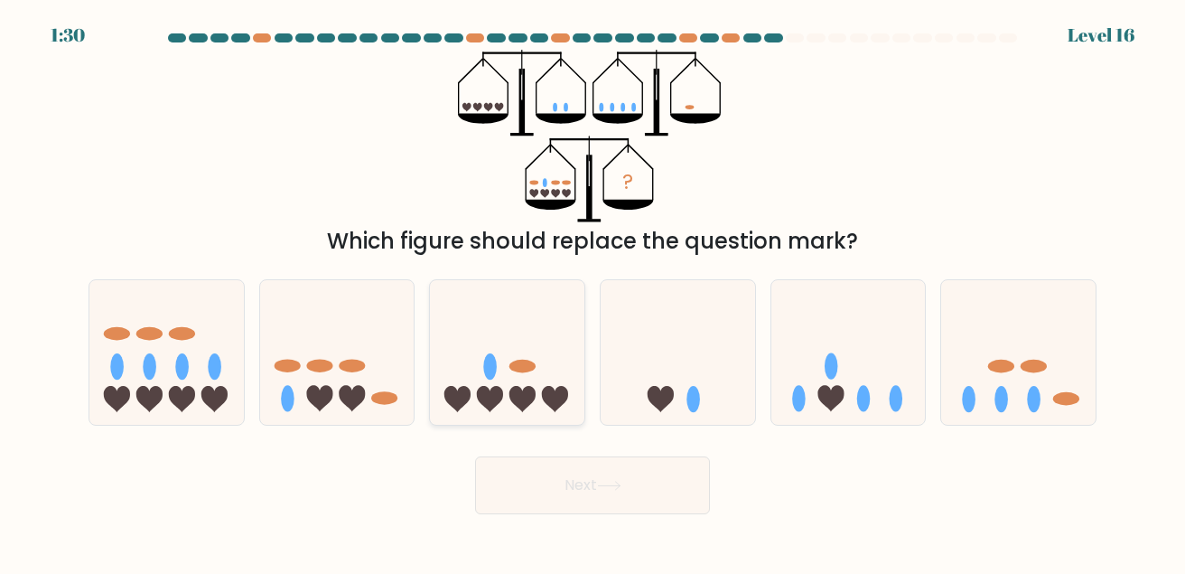
click at [462, 367] on icon at bounding box center [507, 351] width 154 height 127
click at [592, 292] on input "c." at bounding box center [592, 289] width 1 height 5
radio input "true"
click at [540, 481] on button "Next" at bounding box center [592, 485] width 235 height 58
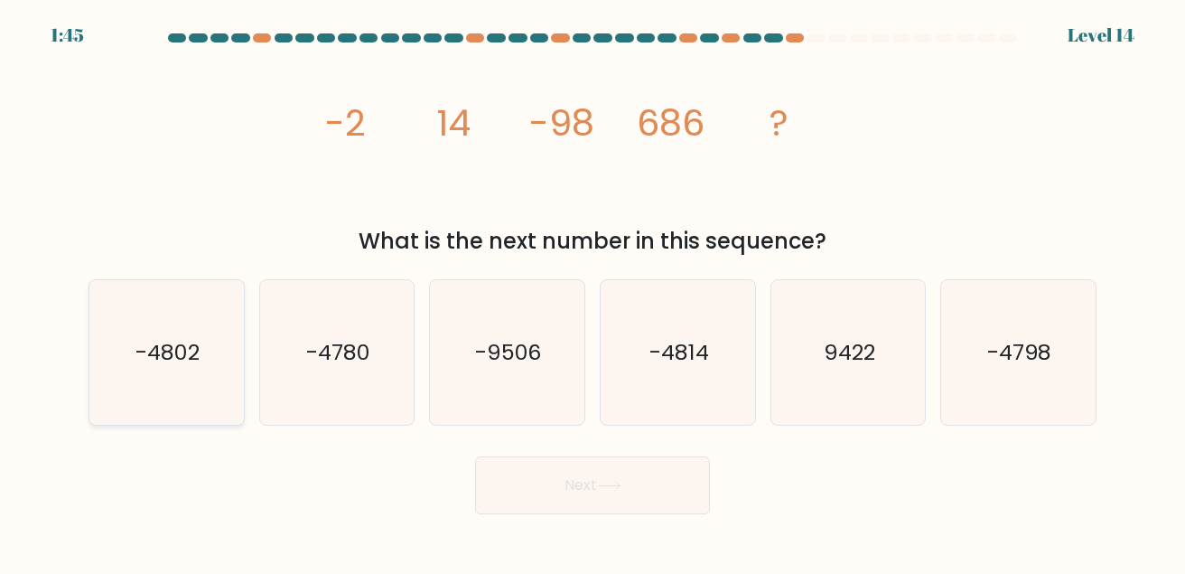
click at [175, 366] on text "-4802" at bounding box center [167, 352] width 64 height 30
click at [592, 292] on input "a. -4802" at bounding box center [592, 289] width 1 height 5
radio input "true"
click at [552, 454] on div "Next" at bounding box center [593, 480] width 1030 height 67
click at [554, 443] on form at bounding box center [592, 273] width 1185 height 480
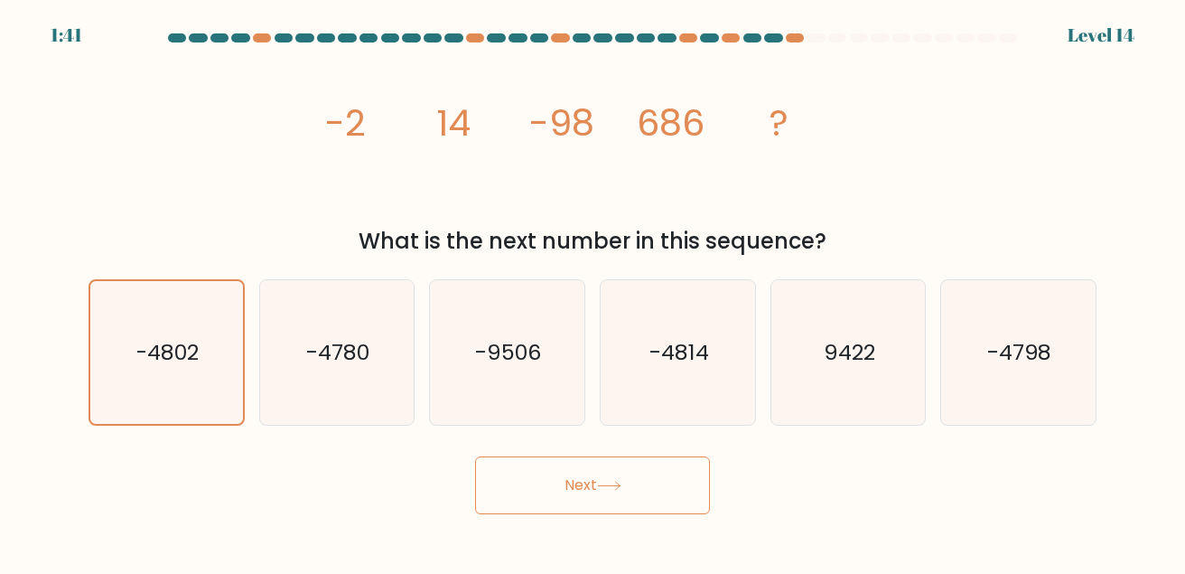
click at [555, 468] on button "Next" at bounding box center [592, 485] width 235 height 58
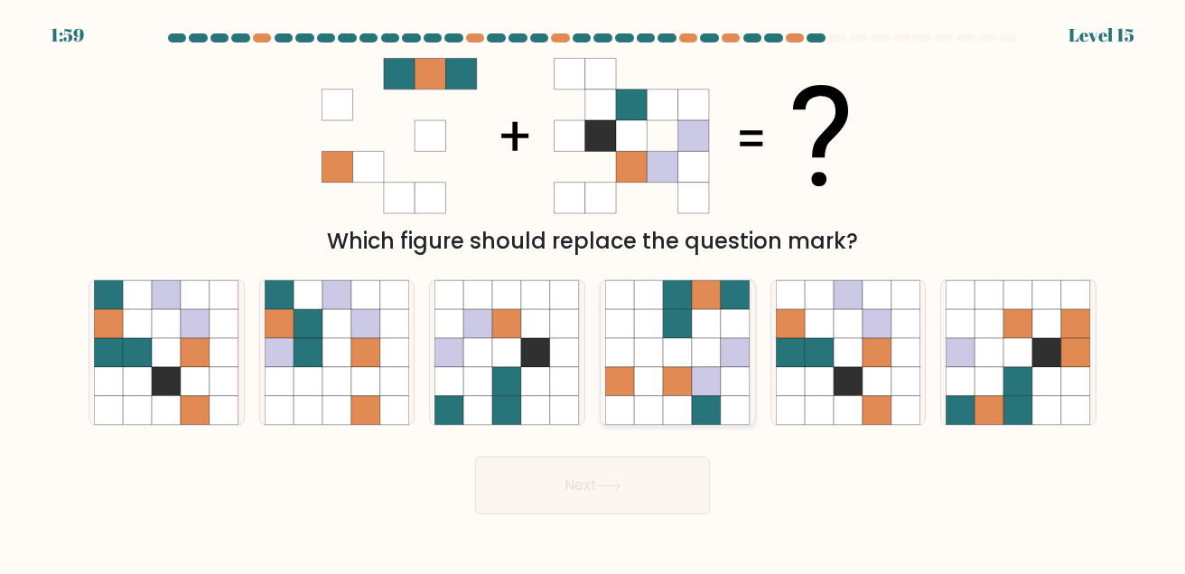
click at [622, 319] on icon at bounding box center [619, 323] width 29 height 29
click at [593, 292] on input "d." at bounding box center [592, 289] width 1 height 5
radio input "true"
click at [658, 463] on button "Next" at bounding box center [592, 485] width 235 height 58
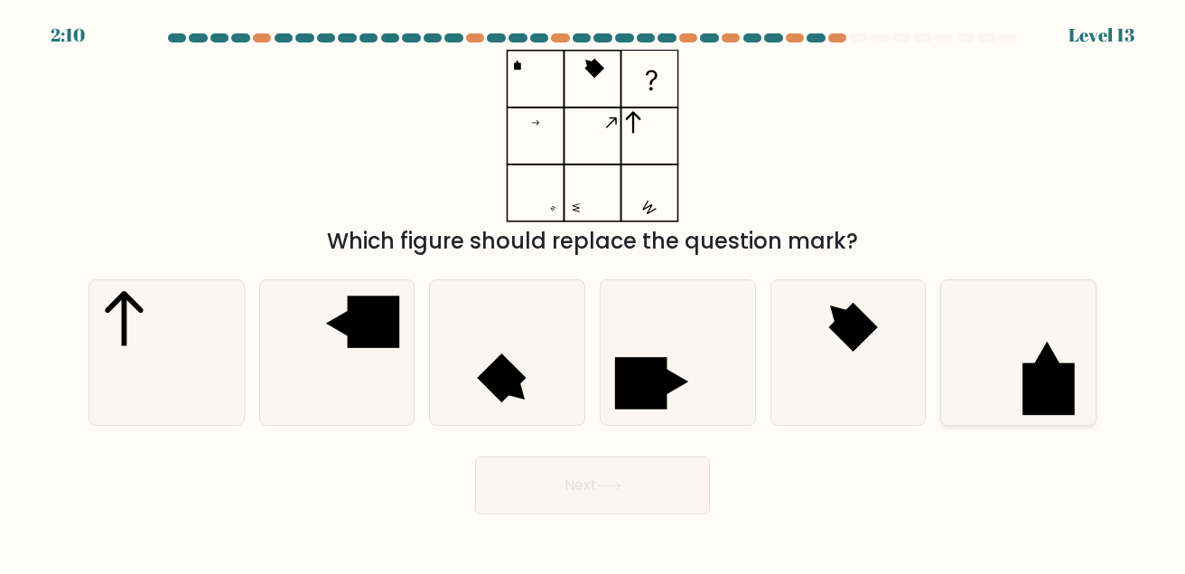
click at [965, 352] on icon at bounding box center [1018, 352] width 145 height 145
click at [593, 292] on input "f." at bounding box center [592, 289] width 1 height 5
radio input "true"
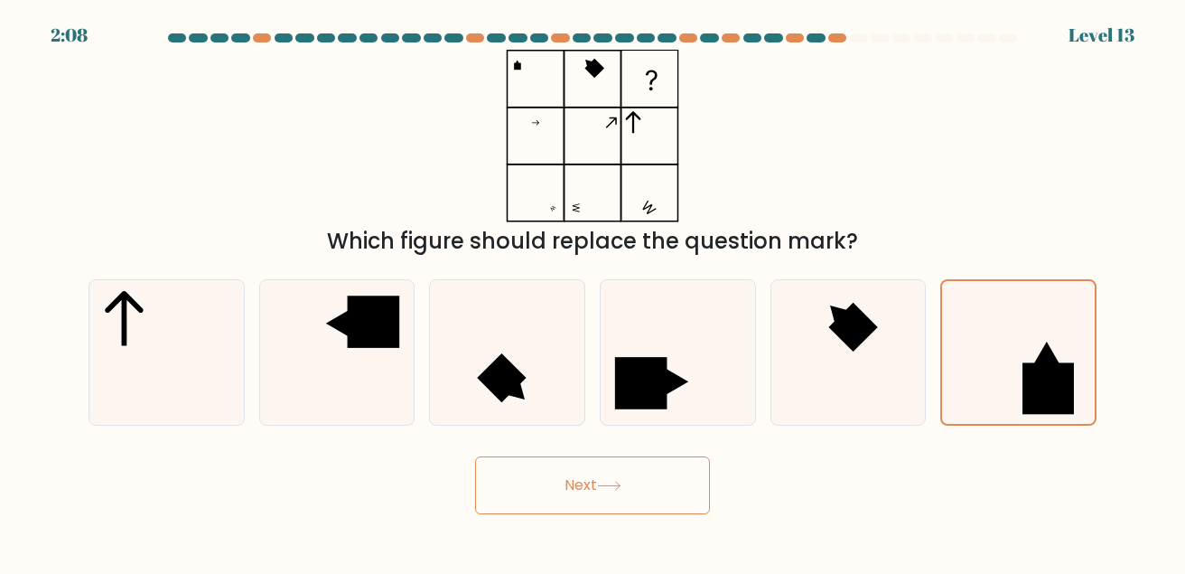
click at [628, 488] on button "Next" at bounding box center [592, 485] width 235 height 58
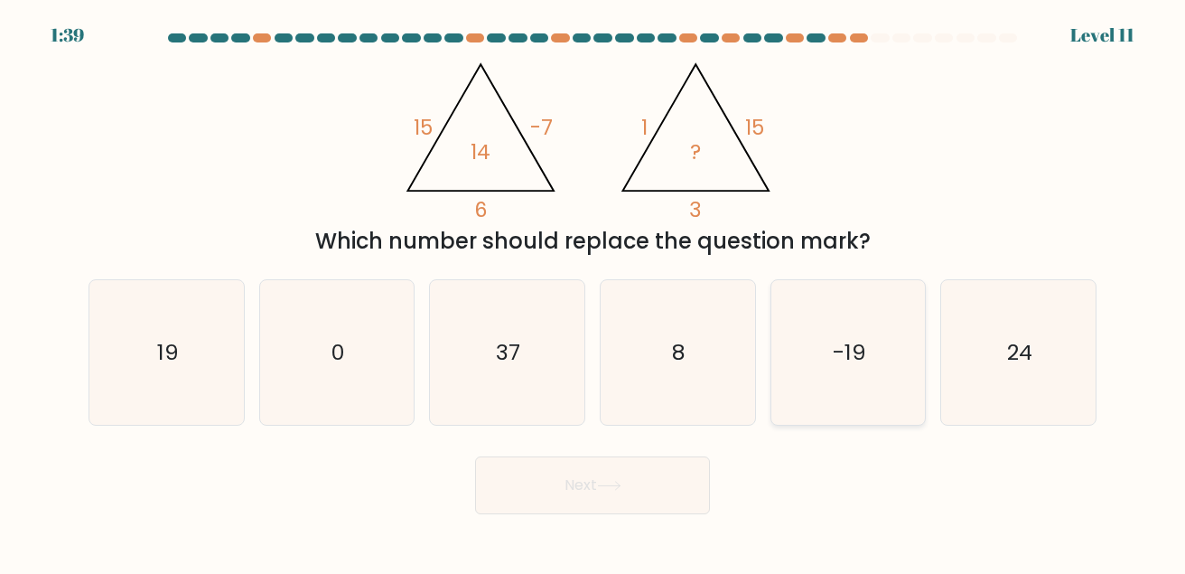
click at [817, 402] on icon "-19" at bounding box center [848, 352] width 145 height 145
click at [593, 292] on input "e. -19" at bounding box center [592, 289] width 1 height 5
radio input "true"
click at [589, 481] on button "Next" at bounding box center [592, 485] width 235 height 58
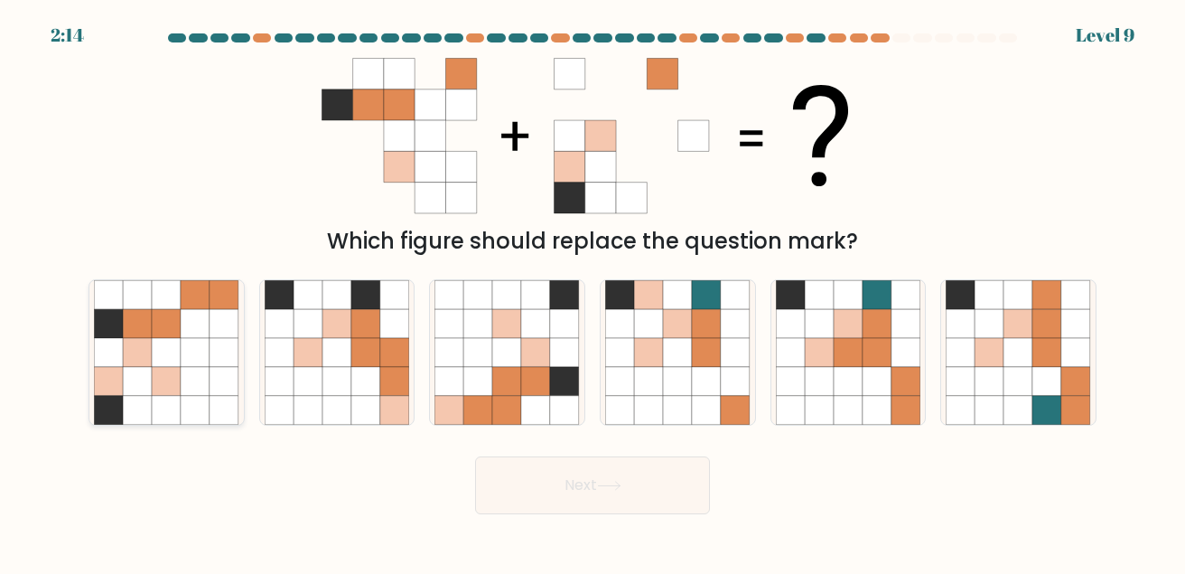
click at [223, 312] on icon at bounding box center [224, 323] width 29 height 29
click at [592, 292] on input "a." at bounding box center [592, 289] width 1 height 5
radio input "true"
click at [537, 522] on body "2:13 Level 9" at bounding box center [592, 287] width 1185 height 574
click at [564, 498] on button "Next" at bounding box center [592, 485] width 235 height 58
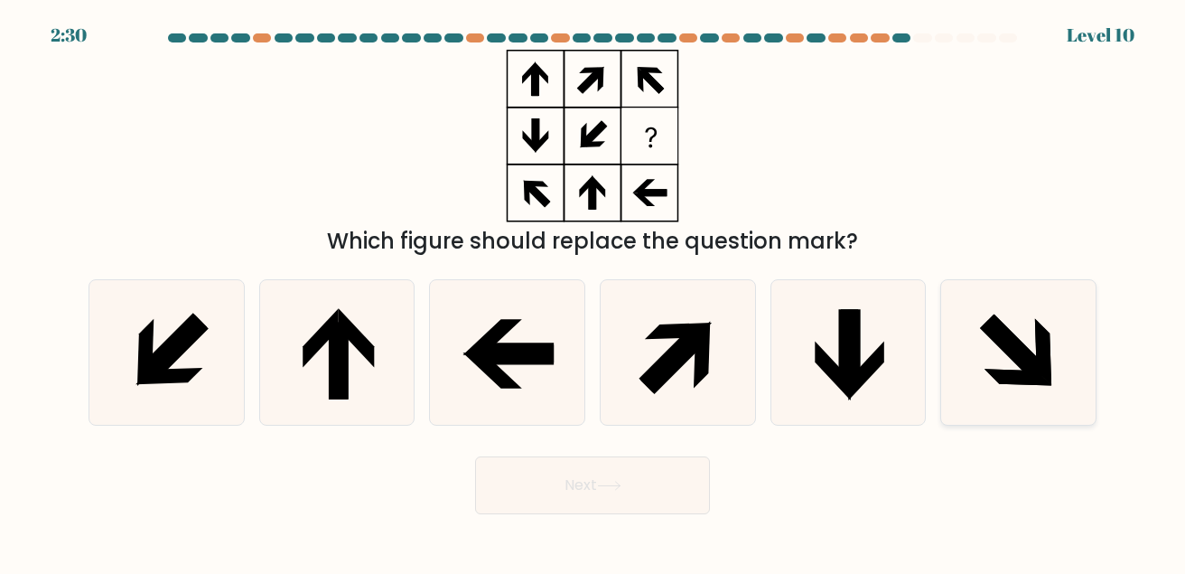
click at [994, 387] on icon at bounding box center [1018, 352] width 145 height 145
click at [593, 292] on input "f." at bounding box center [592, 289] width 1 height 5
radio input "true"
click at [652, 458] on button "Next" at bounding box center [592, 485] width 235 height 58
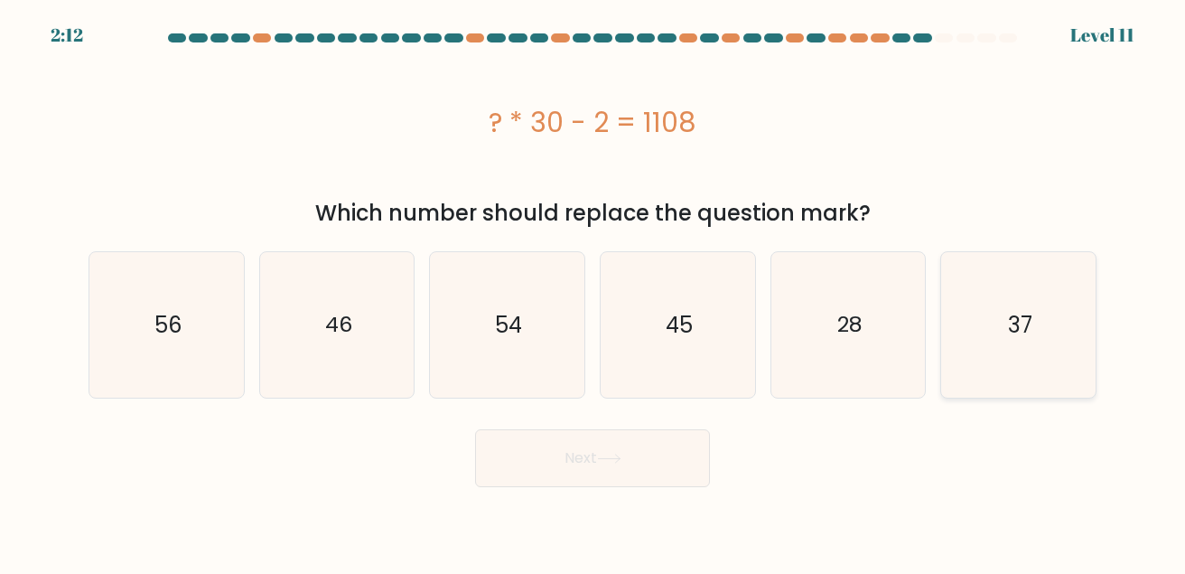
click at [986, 356] on icon "37" at bounding box center [1018, 324] width 145 height 145
click at [593, 292] on input "f. 37" at bounding box center [592, 289] width 1 height 5
radio input "true"
click at [648, 481] on button "Next" at bounding box center [592, 458] width 235 height 58
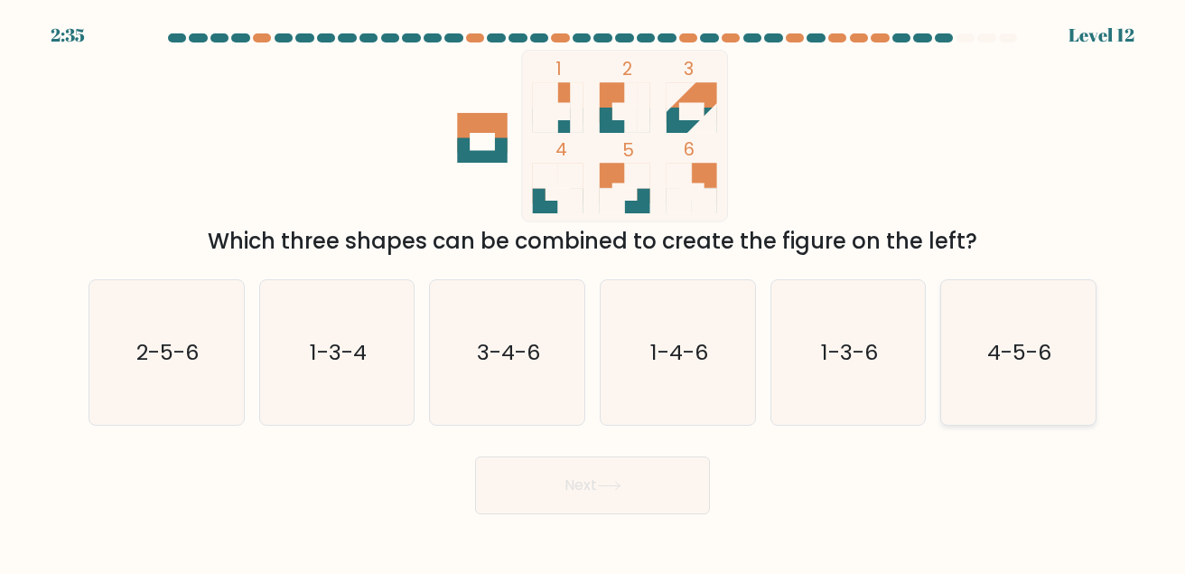
click at [993, 399] on icon "4-5-6" at bounding box center [1018, 352] width 145 height 145
click at [593, 292] on input "f. 4-5-6" at bounding box center [592, 289] width 1 height 5
radio input "true"
click at [556, 443] on form at bounding box center [592, 273] width 1185 height 480
click at [576, 485] on button "Next" at bounding box center [592, 485] width 235 height 58
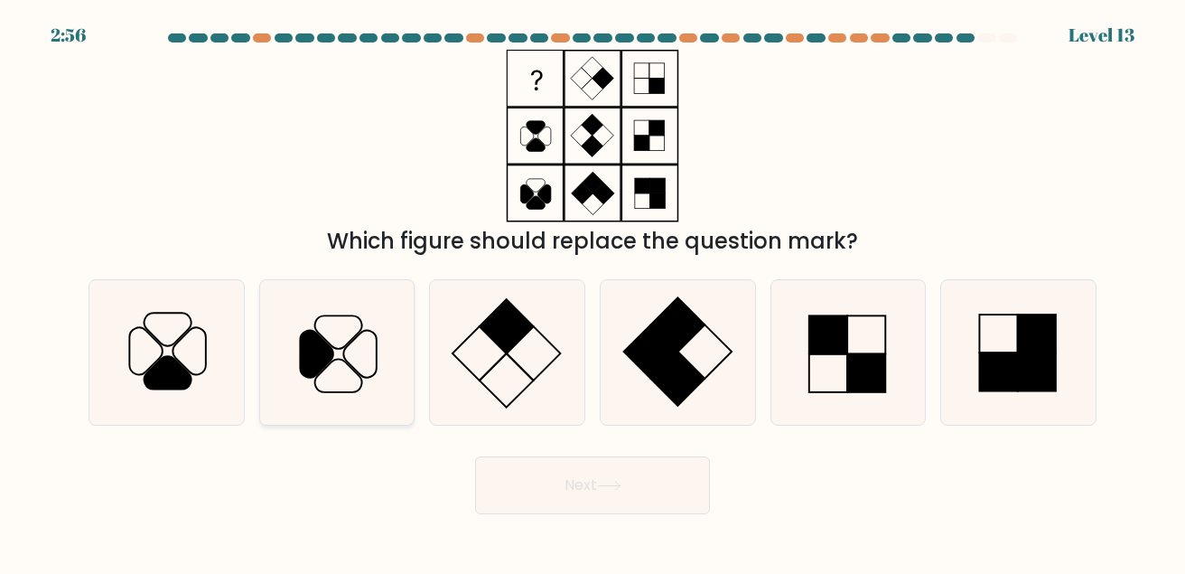
click at [329, 310] on icon at bounding box center [337, 352] width 145 height 145
click at [592, 292] on input "b." at bounding box center [592, 289] width 1 height 5
radio input "true"
click at [513, 471] on button "Next" at bounding box center [592, 485] width 235 height 58
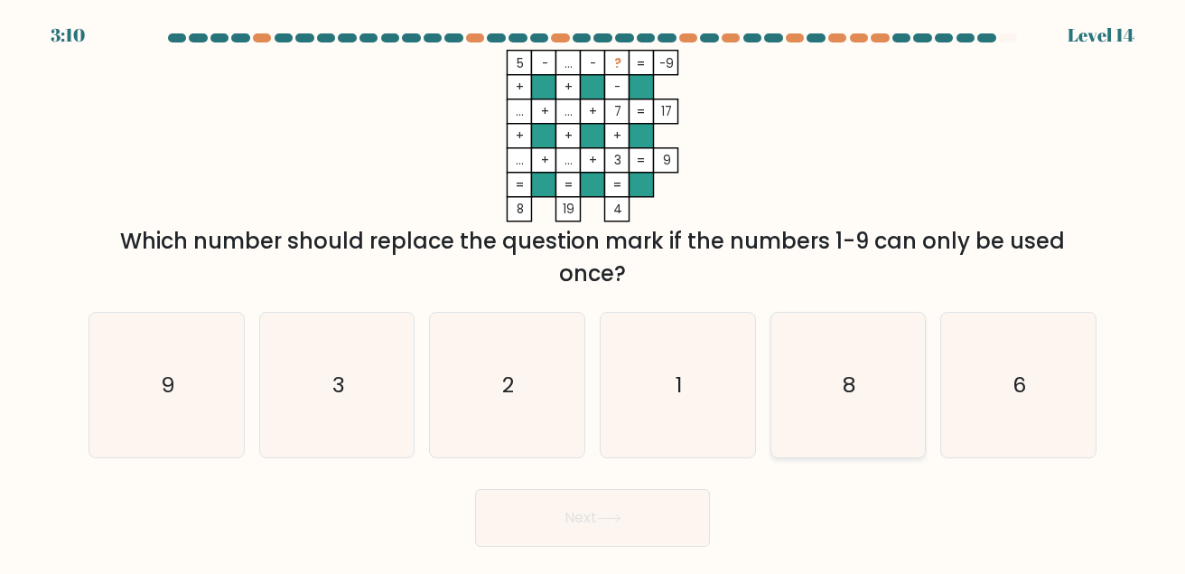
click at [910, 456] on icon "8" at bounding box center [848, 384] width 145 height 145
click at [593, 292] on input "e. 8" at bounding box center [592, 289] width 1 height 5
radio input "true"
click at [677, 521] on button "Next" at bounding box center [592, 518] width 235 height 58
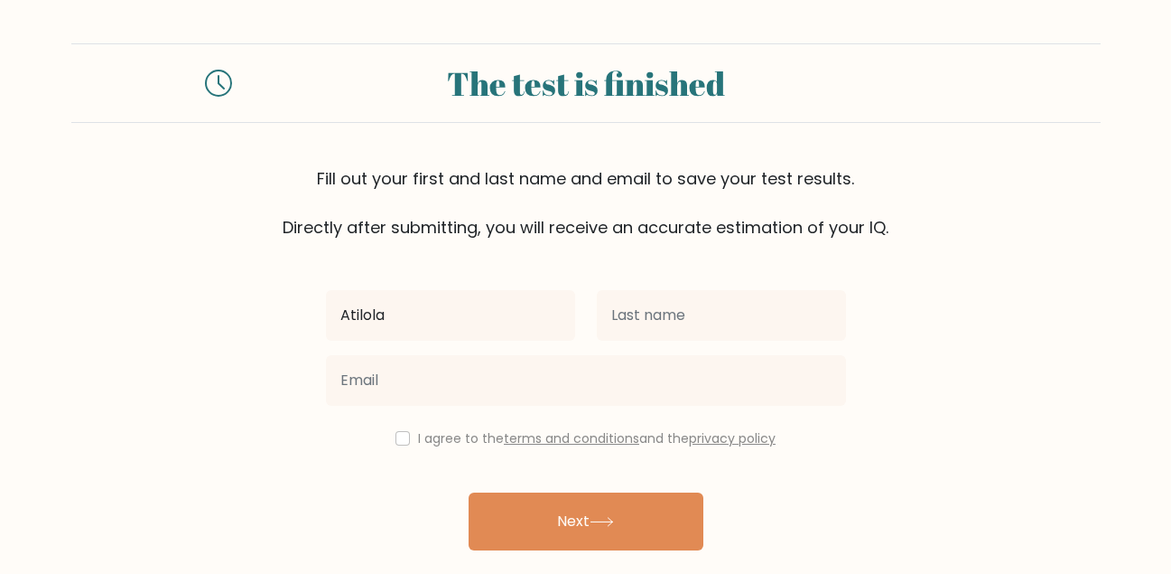
type input "Atilola"
click at [695, 287] on div at bounding box center [721, 315] width 271 height 65
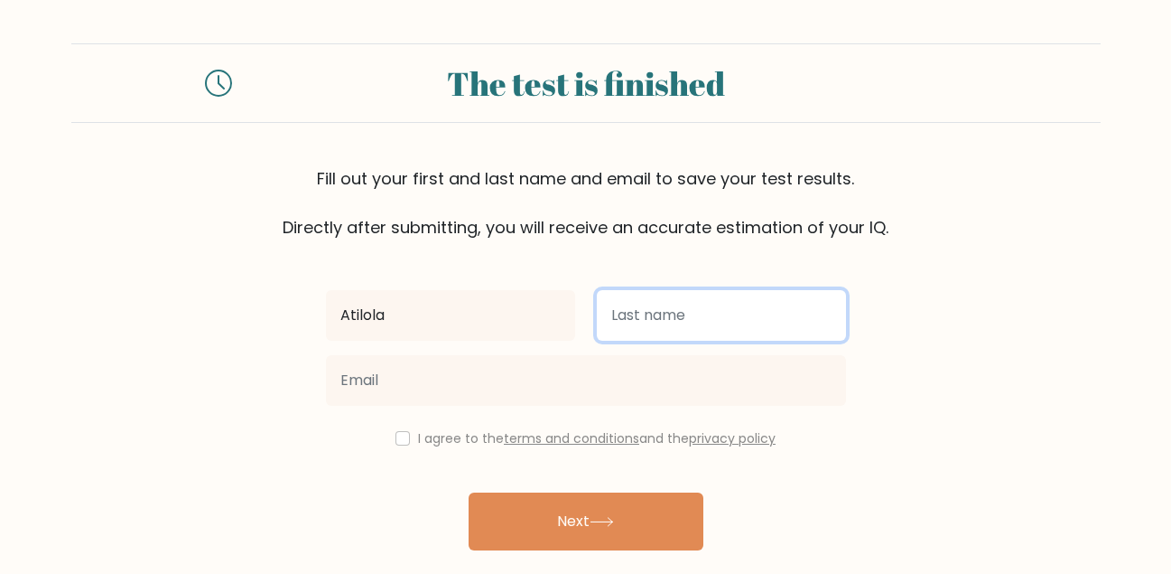
click at [699, 303] on input "text" at bounding box center [721, 315] width 249 height 51
type input "Tope-Ojo"
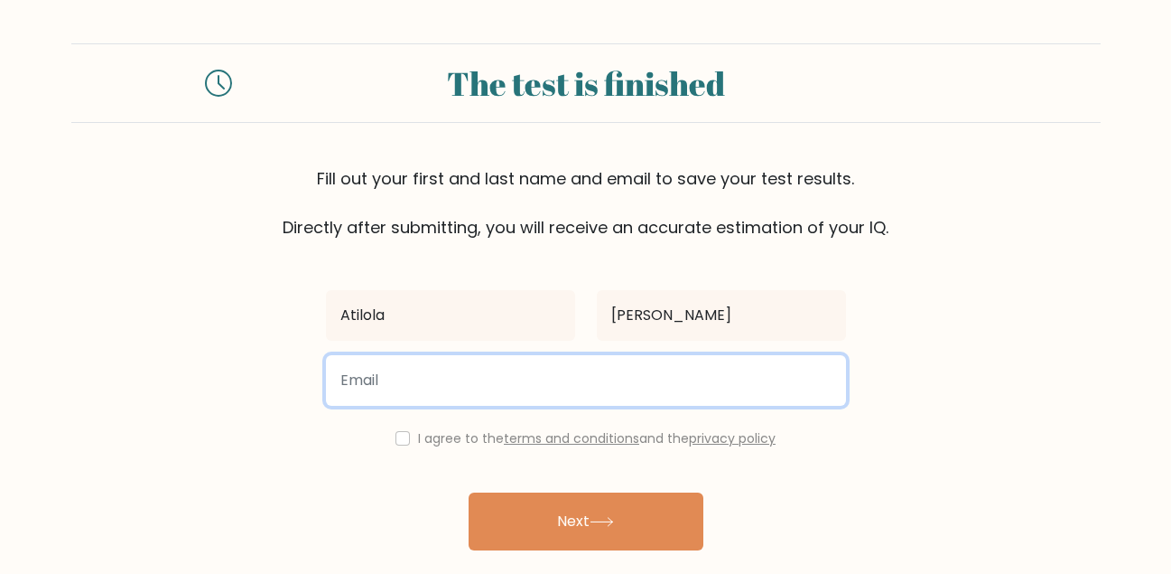
click at [695, 368] on input "email" at bounding box center [586, 380] width 520 height 51
type input "ati.lola@outlook.com"
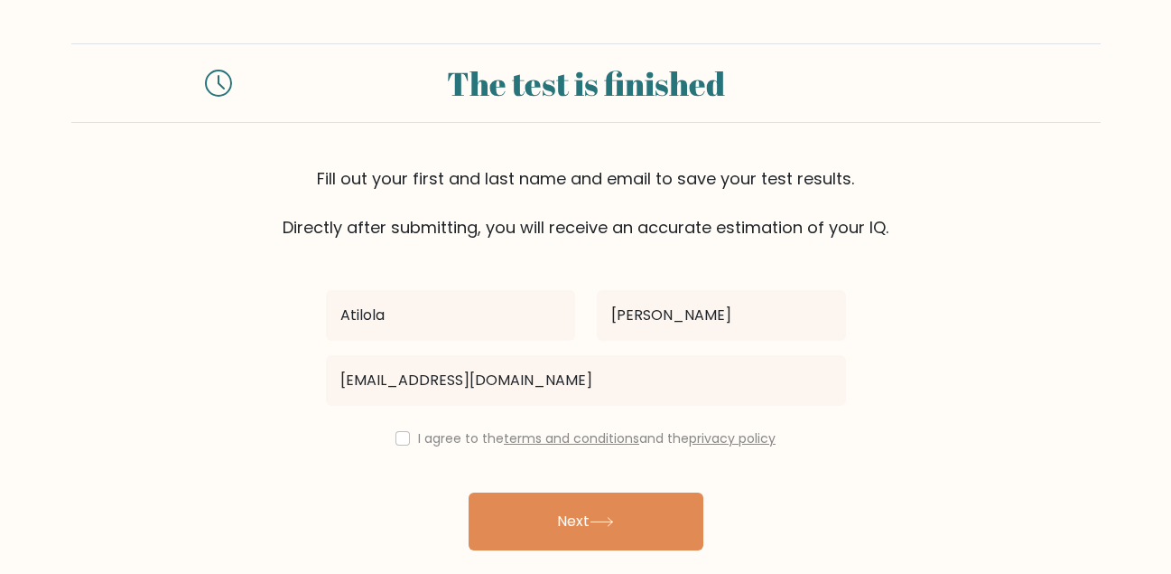
click at [449, 430] on label "I agree to the terms and conditions and the privacy policy" at bounding box center [597, 438] width 358 height 18
click at [399, 441] on input "checkbox" at bounding box center [403, 438] width 14 height 14
checkbox input "true"
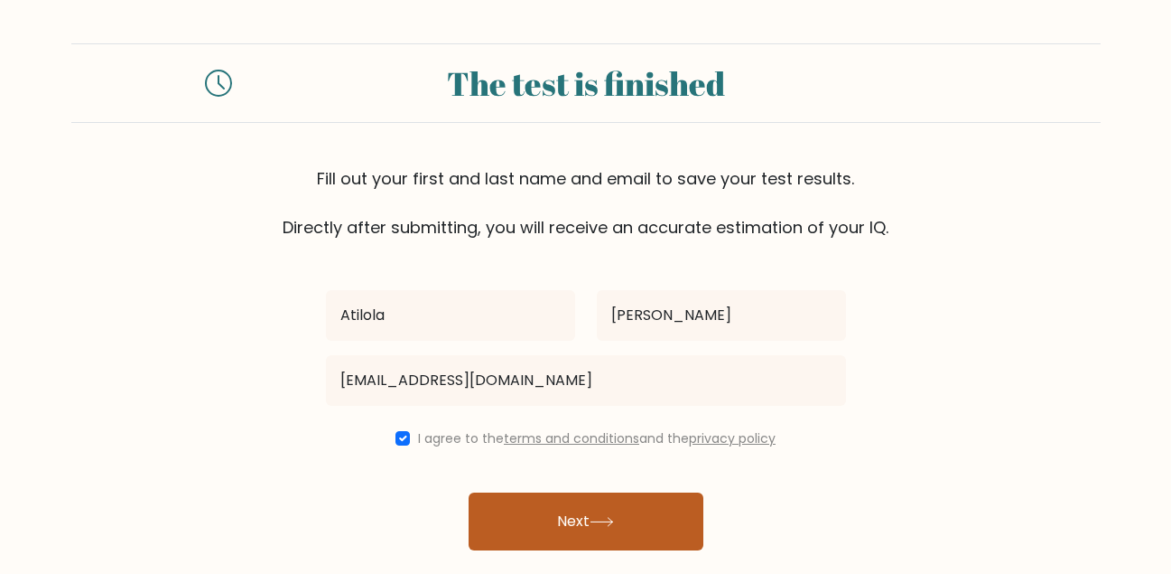
click at [553, 515] on button "Next" at bounding box center [586, 521] width 235 height 58
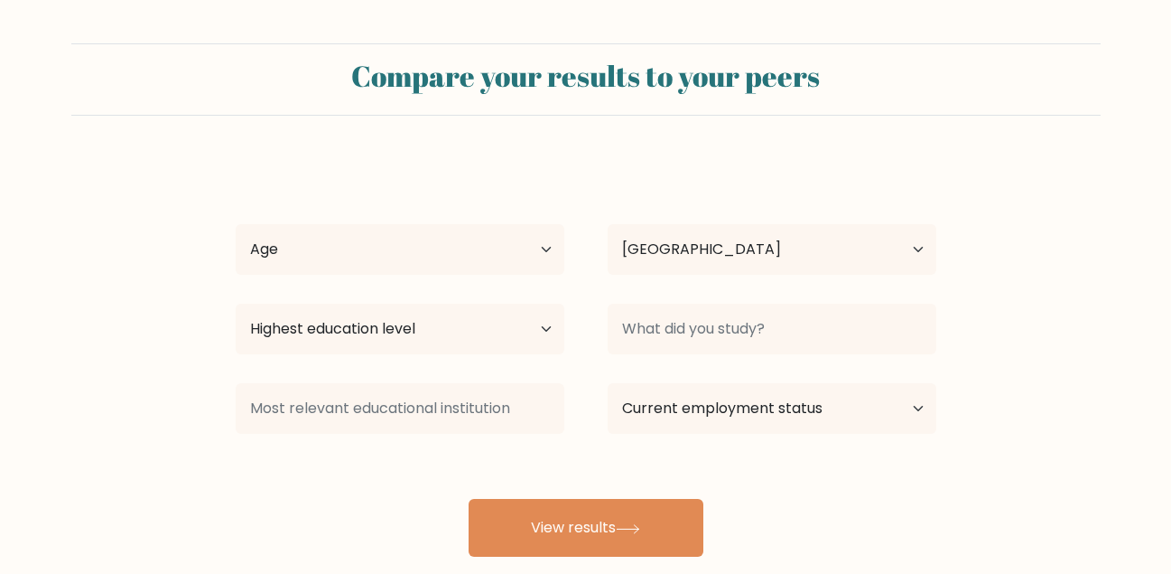
select select "NG"
click at [455, 250] on select "Age Under [DEMOGRAPHIC_DATA] [DEMOGRAPHIC_DATA] [DEMOGRAPHIC_DATA] [DEMOGRAPHIC…" at bounding box center [400, 249] width 329 height 51
select select "min_18"
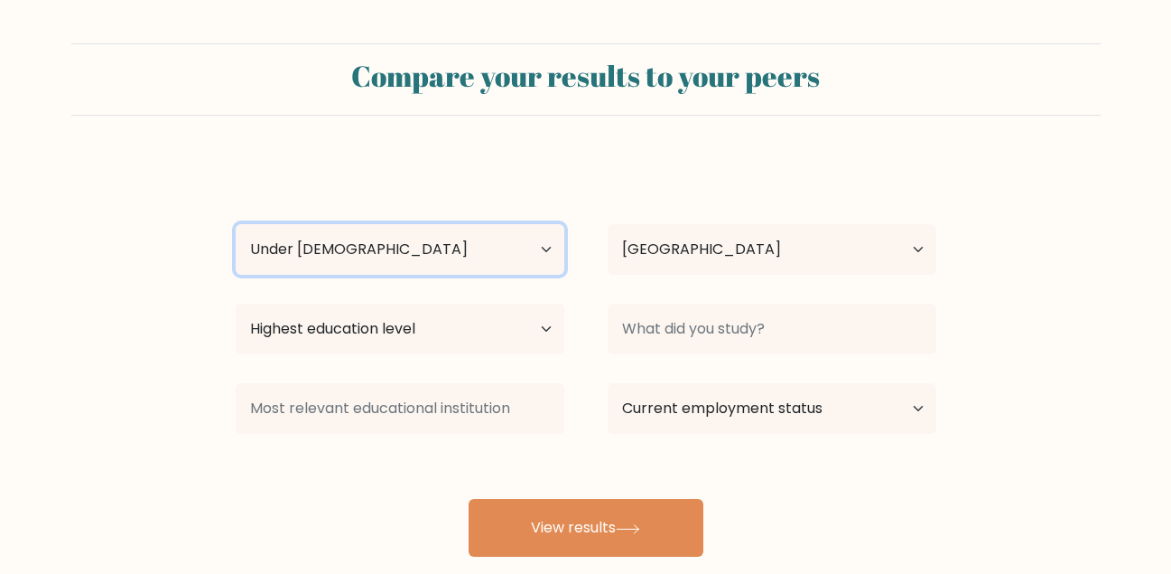
click at [236, 224] on select "Age Under 18 years old 18-24 years old 25-34 years old 35-44 years old 45-54 ye…" at bounding box center [400, 249] width 329 height 51
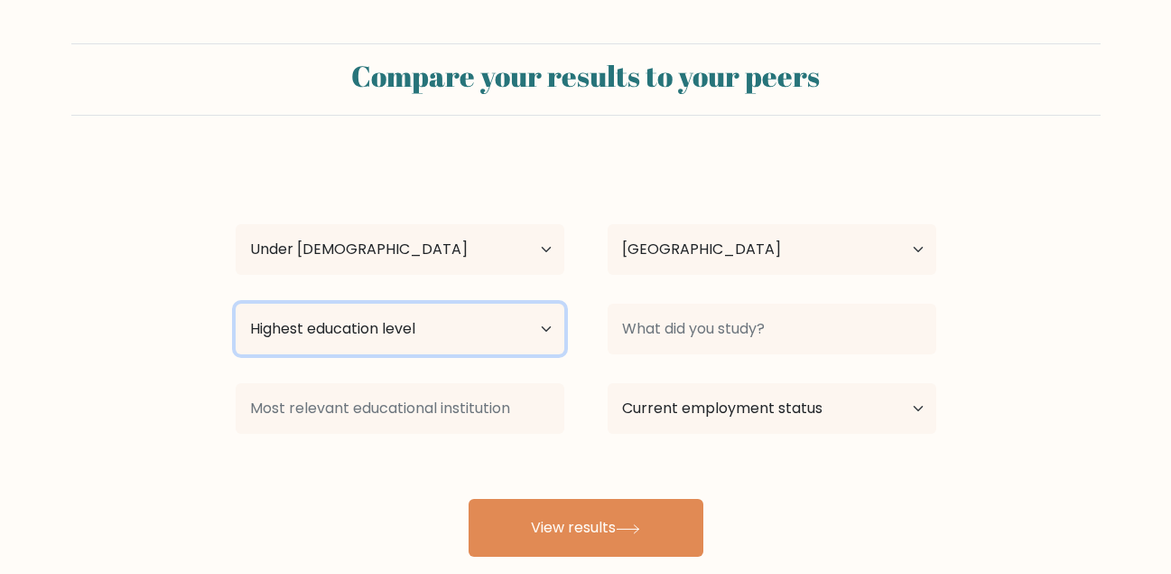
click at [456, 313] on select "Highest education level No schooling Primary Lower Secondary Upper Secondary Oc…" at bounding box center [400, 328] width 329 height 51
select select "upper_secondary"
click at [236, 303] on select "Highest education level No schooling Primary Lower Secondary Upper Secondary Oc…" at bounding box center [400, 328] width 329 height 51
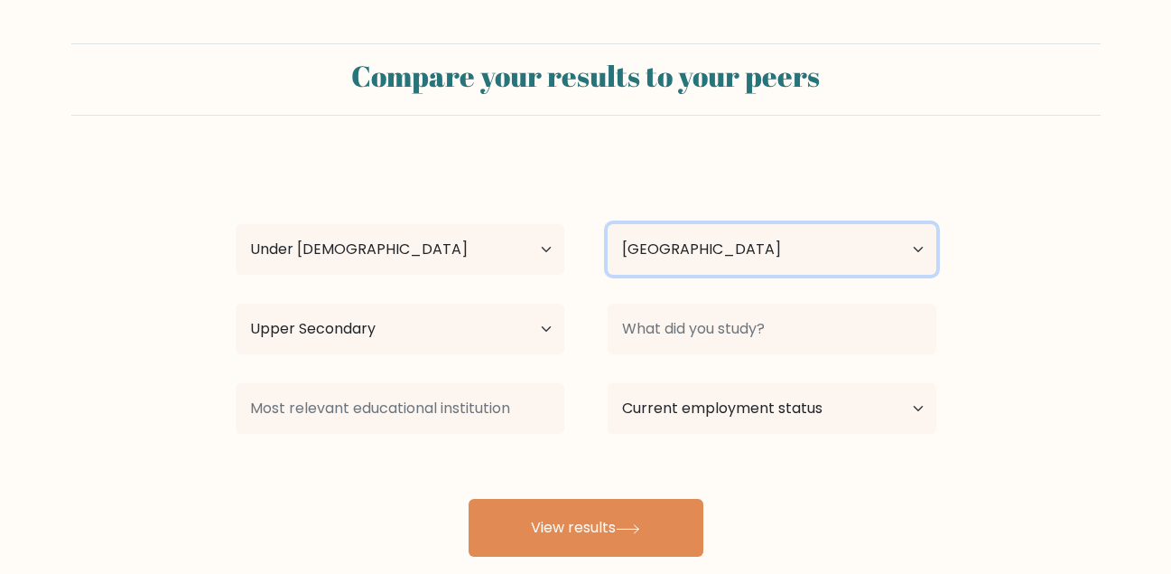
click at [634, 263] on select "Country Afghanistan Albania Algeria American Samoa Andorra Angola Anguilla Anta…" at bounding box center [772, 249] width 329 height 51
click at [587, 311] on div at bounding box center [772, 328] width 372 height 65
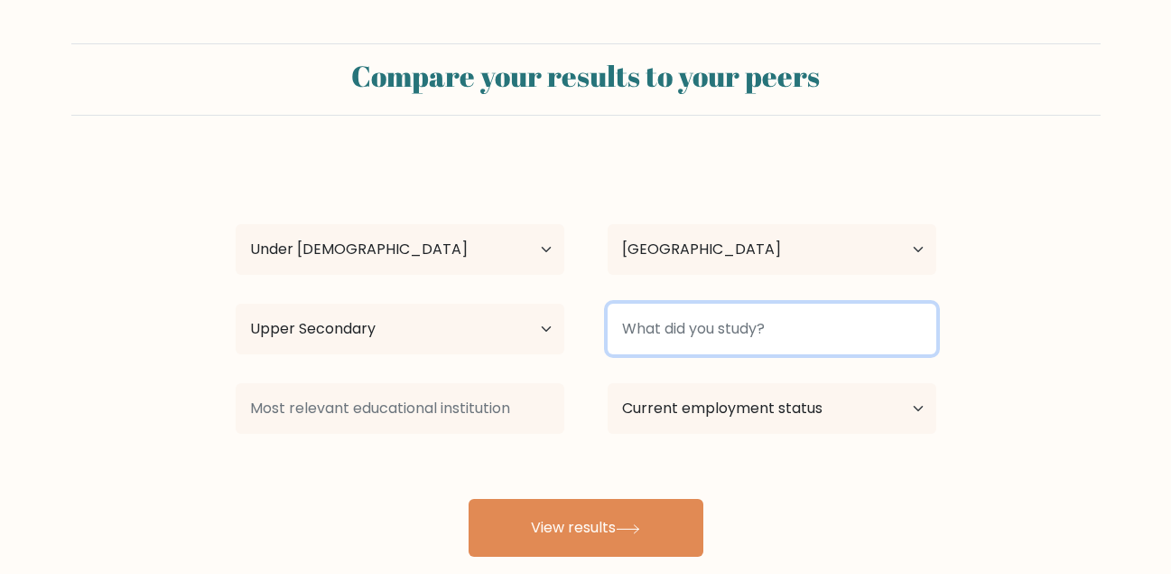
click at [682, 322] on input at bounding box center [772, 328] width 329 height 51
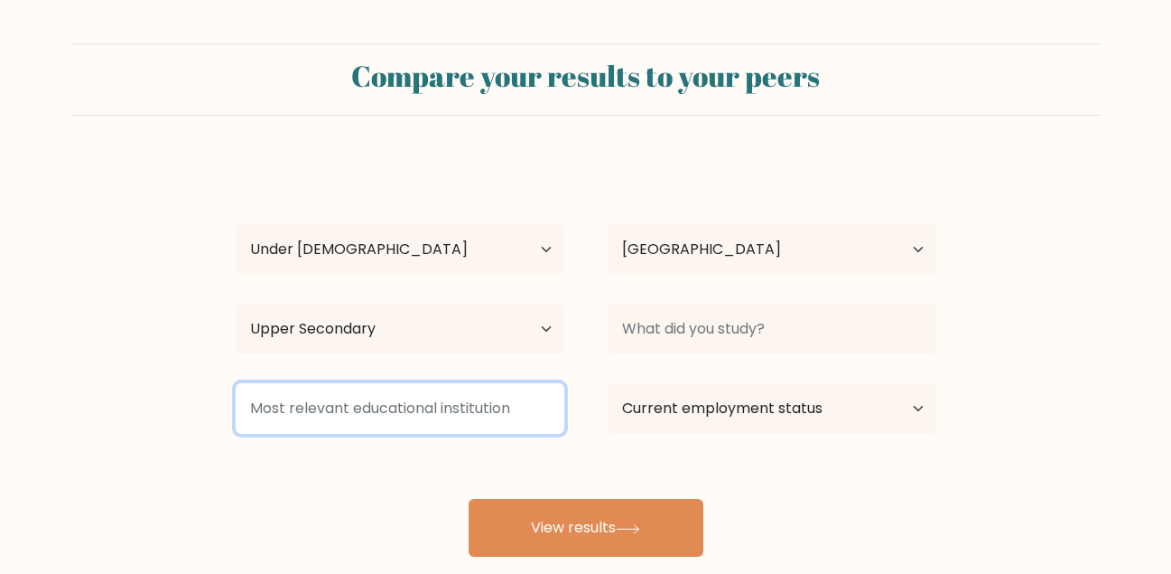
click at [447, 399] on input at bounding box center [400, 408] width 329 height 51
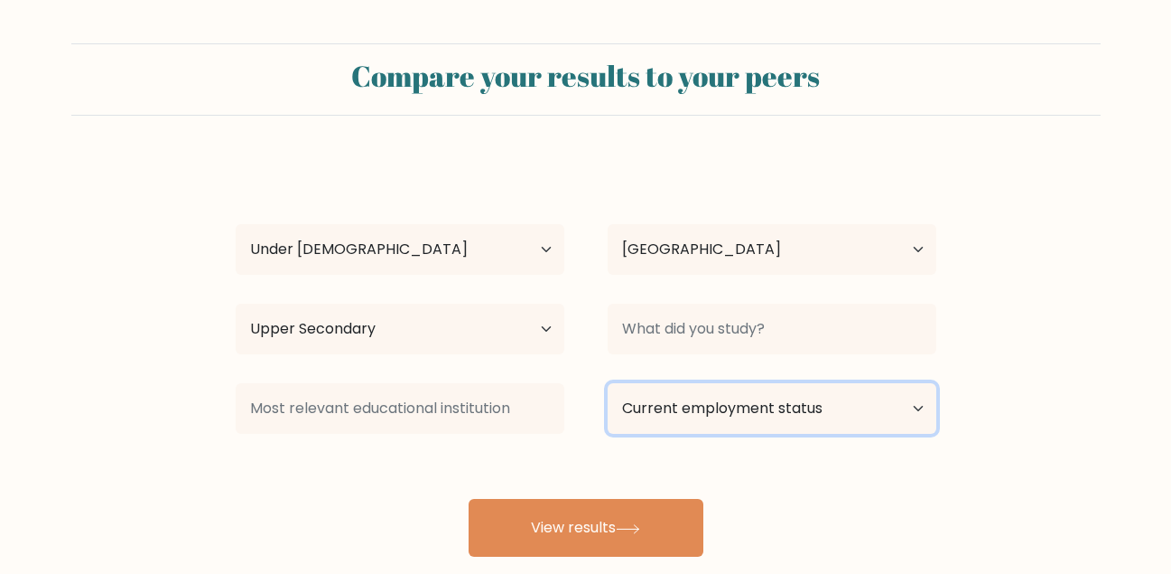
click at [635, 424] on select "Current employment status Employed Student Retired Other / prefer not to answer" at bounding box center [772, 408] width 329 height 51
select select "student"
click at [608, 383] on select "Current employment status Employed Student Retired Other / prefer not to answer" at bounding box center [772, 408] width 329 height 51
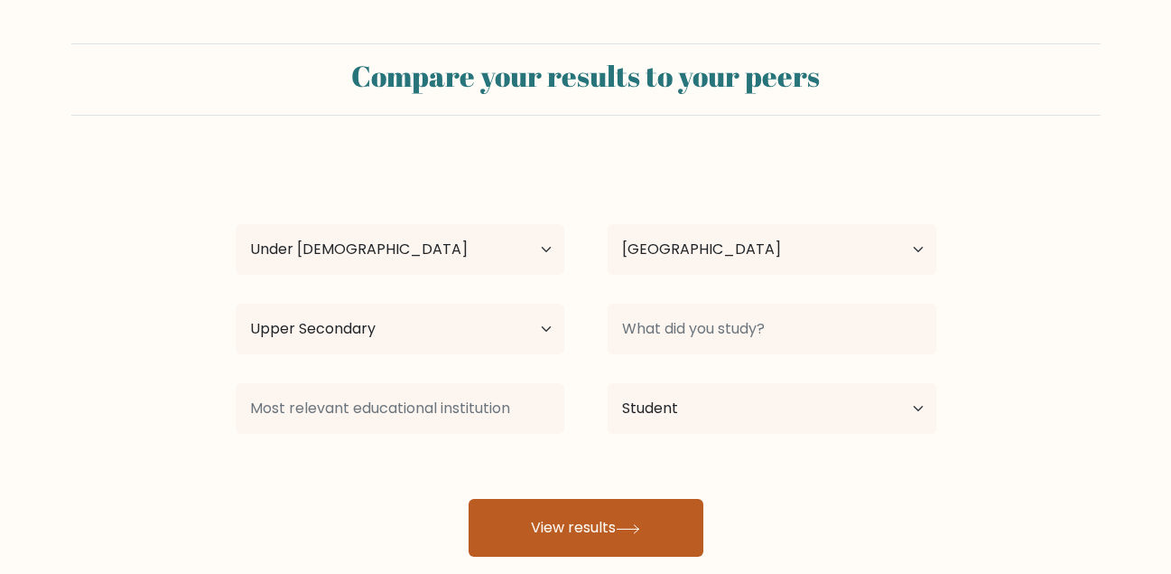
click at [557, 531] on button "View results" at bounding box center [586, 528] width 235 height 58
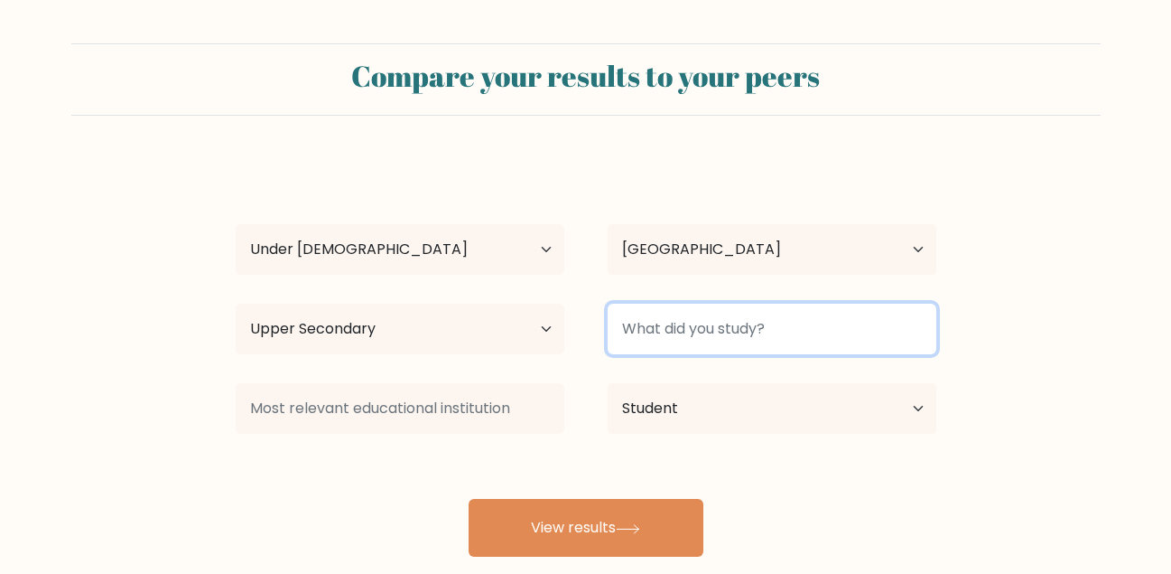
click at [752, 326] on input at bounding box center [772, 328] width 329 height 51
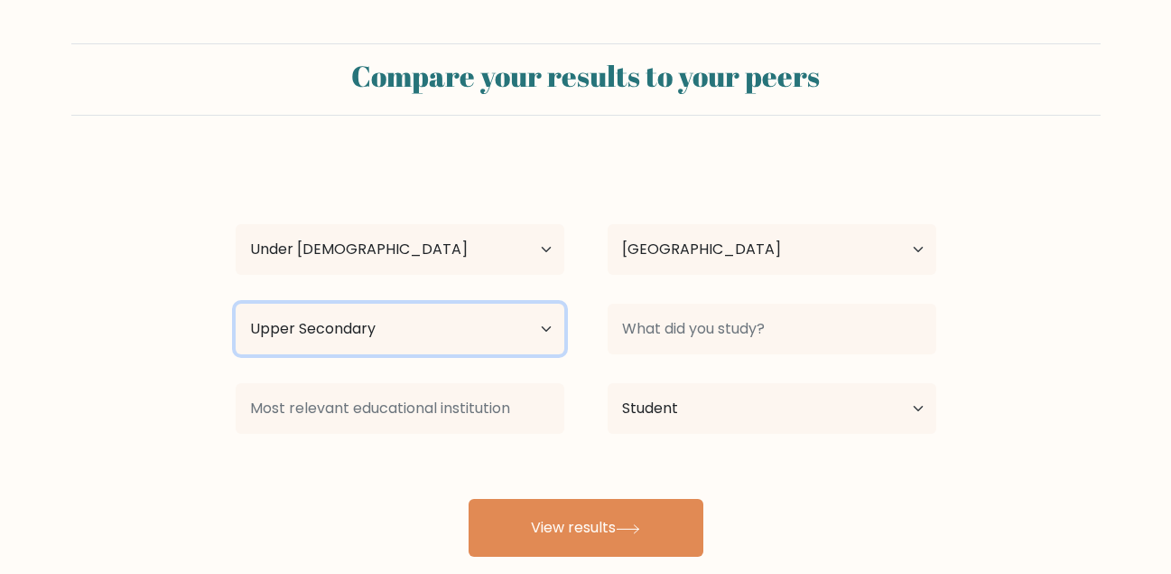
click at [500, 313] on select "Highest education level No schooling Primary Lower Secondary Upper Secondary Oc…" at bounding box center [400, 328] width 329 height 51
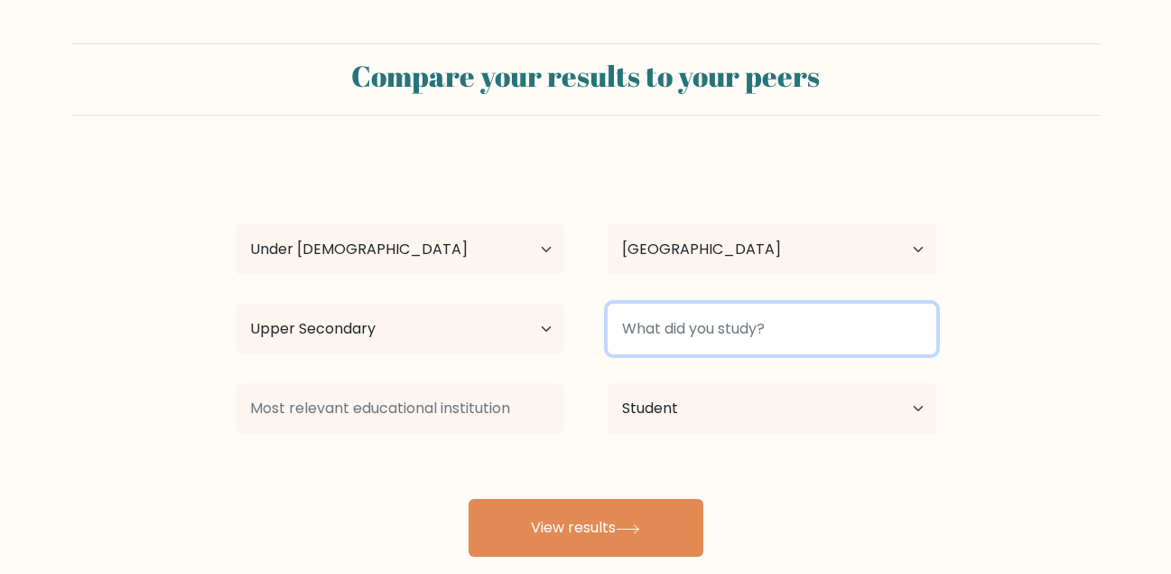
click at [693, 333] on input at bounding box center [772, 328] width 329 height 51
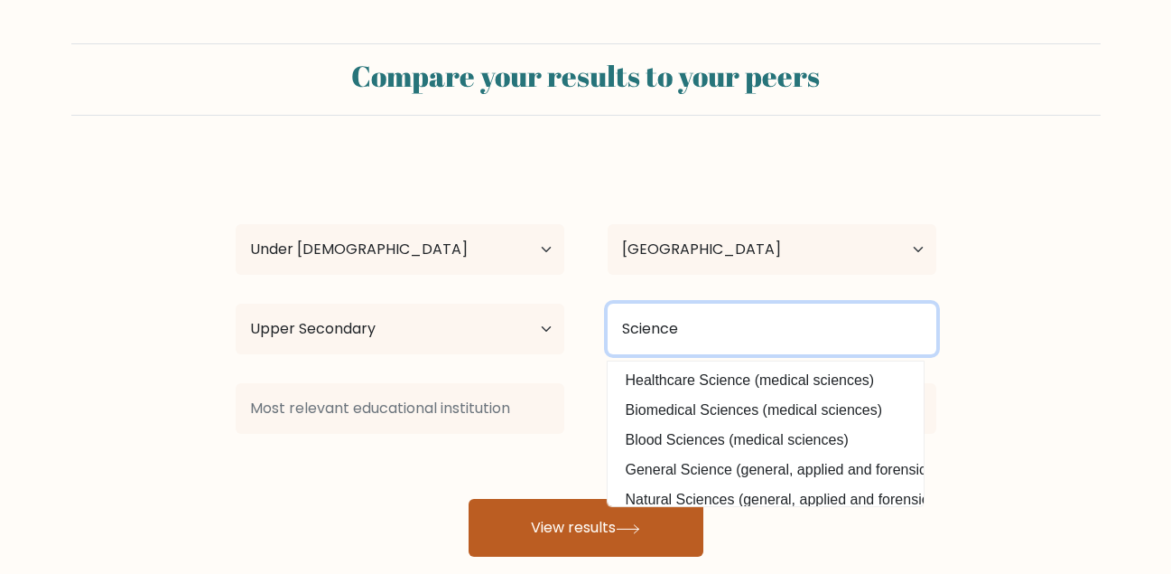
type input "Science"
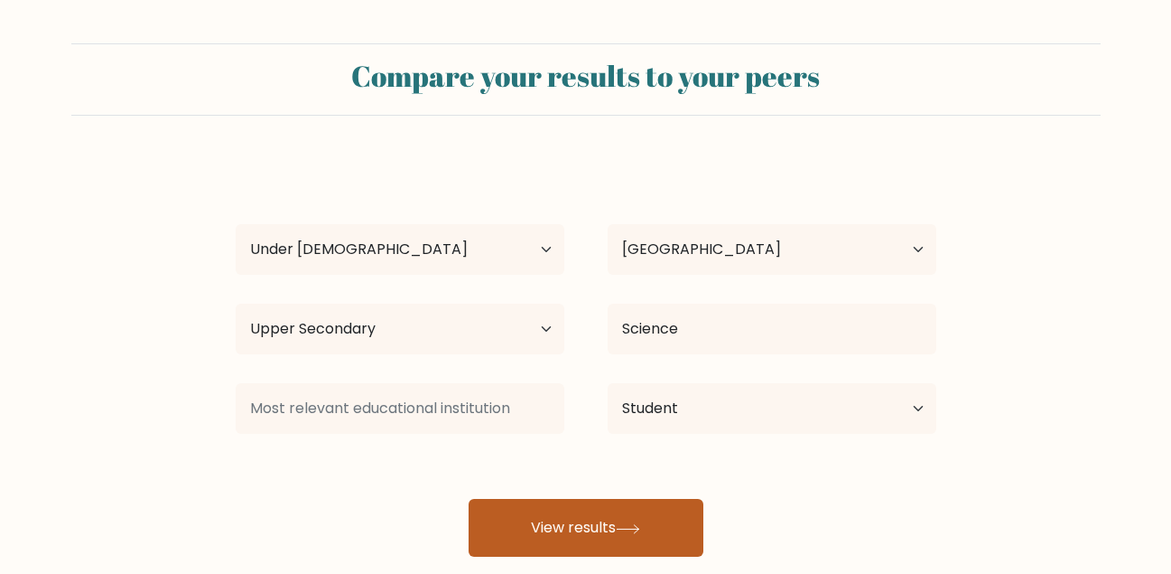
click at [565, 521] on button "View results" at bounding box center [586, 528] width 235 height 58
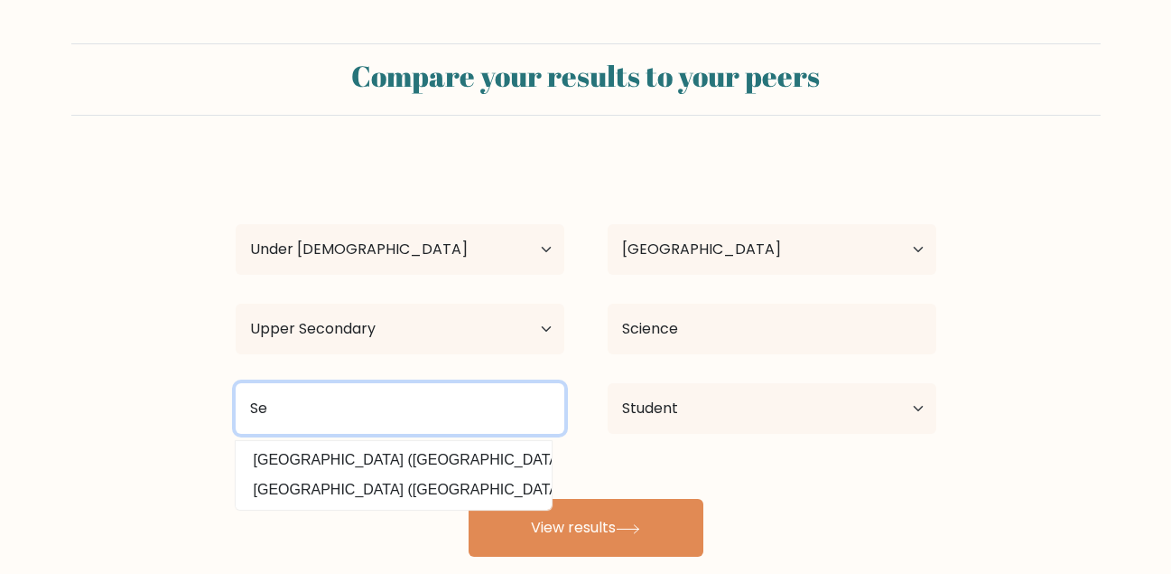
type input "S"
type input "i"
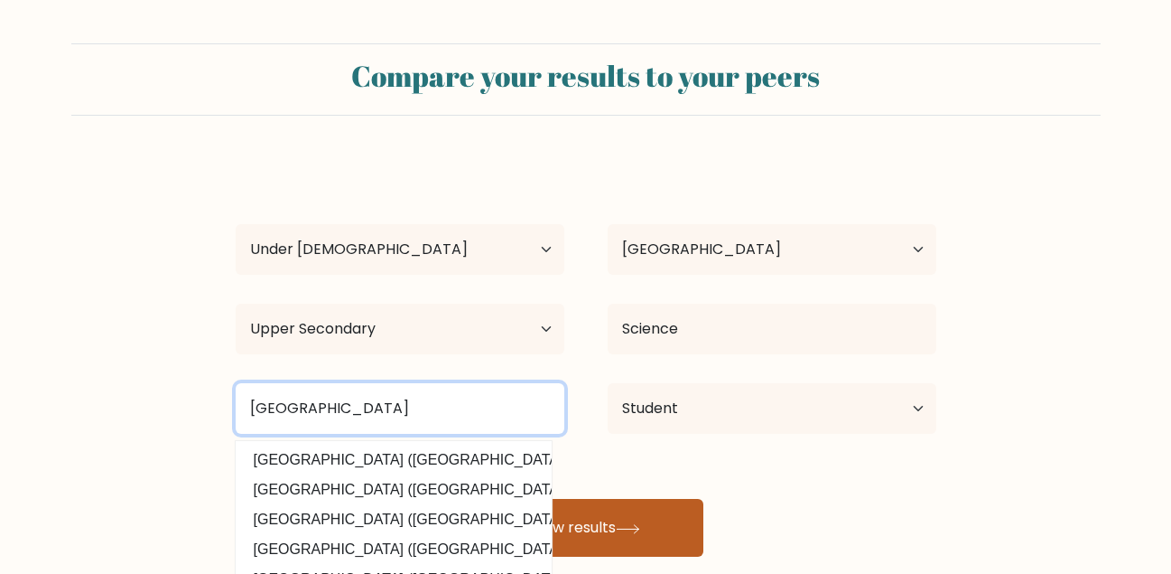
type input "Igbobi College"
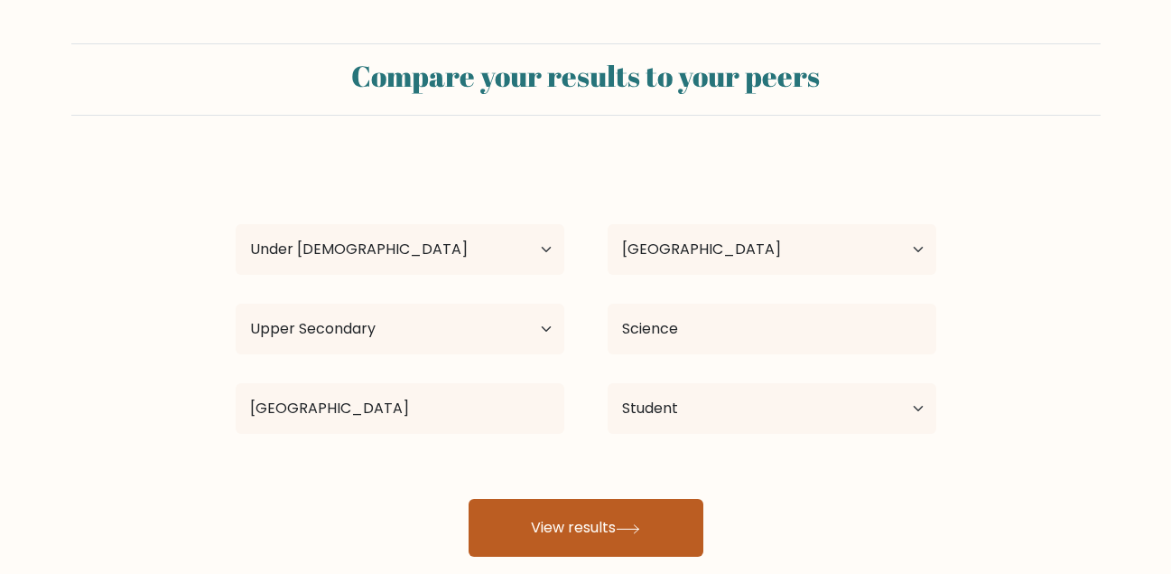
click at [645, 545] on button "View results" at bounding box center [586, 528] width 235 height 58
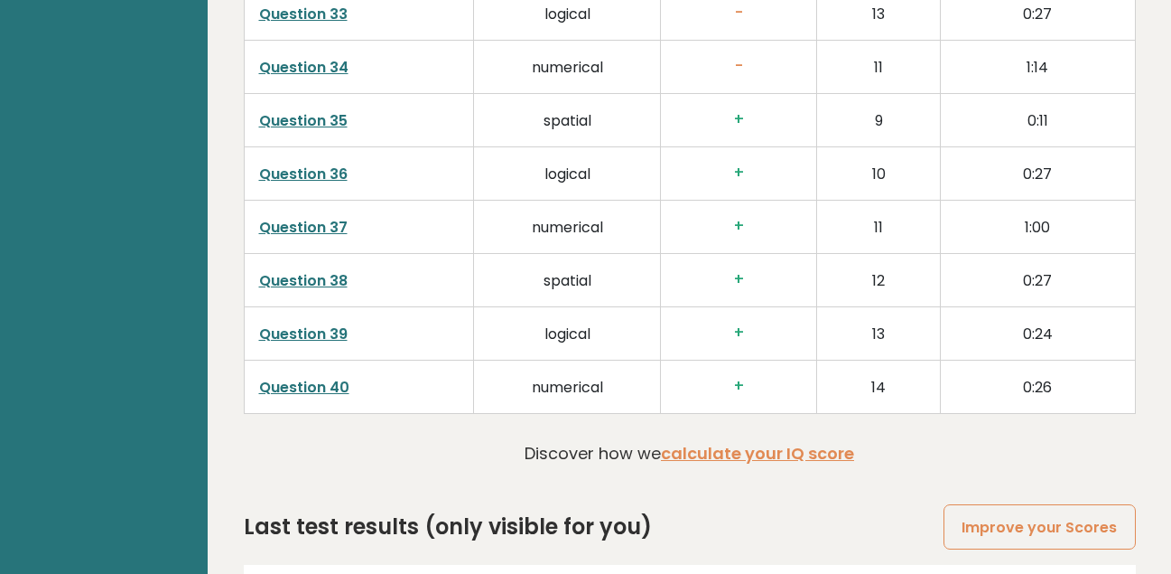
scroll to position [4638, 0]
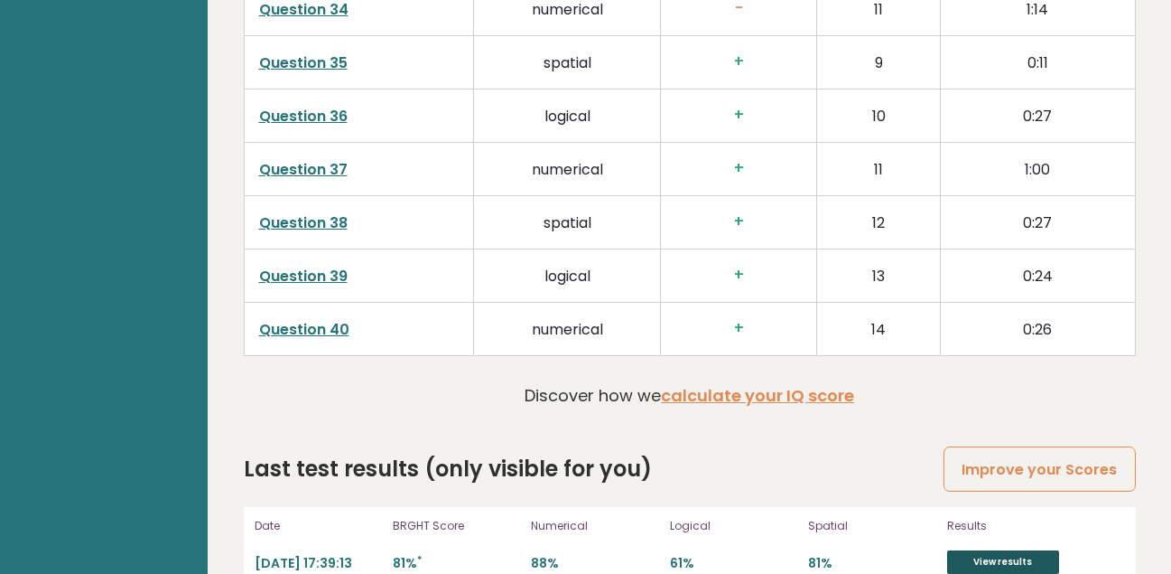
click at [1018, 550] on link "View results" at bounding box center [1003, 561] width 112 height 23
click at [974, 550] on link "View results" at bounding box center [1003, 561] width 112 height 23
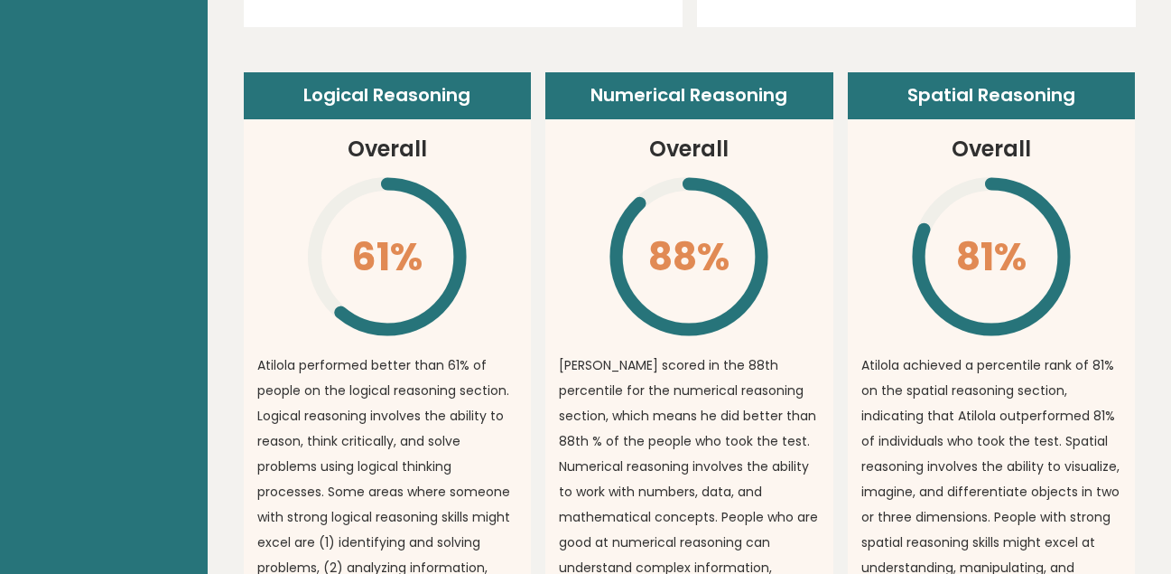
scroll to position [1281, 0]
